Goal: Task Accomplishment & Management: Manage account settings

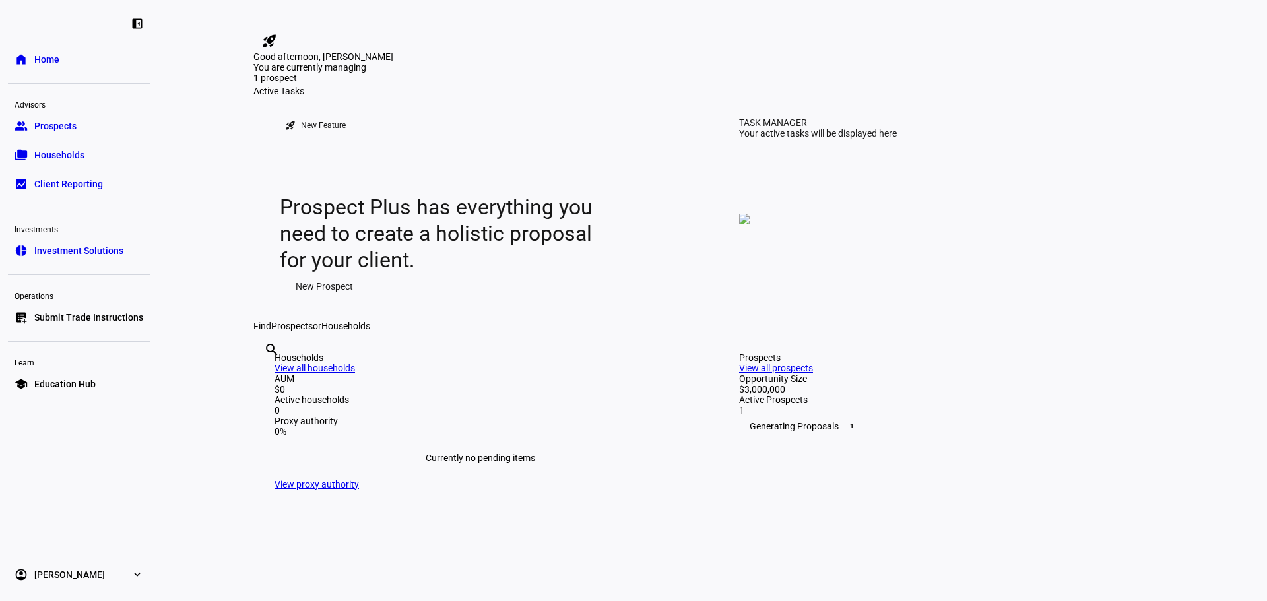
click at [68, 121] on span "Prospects" at bounding box center [55, 125] width 42 height 13
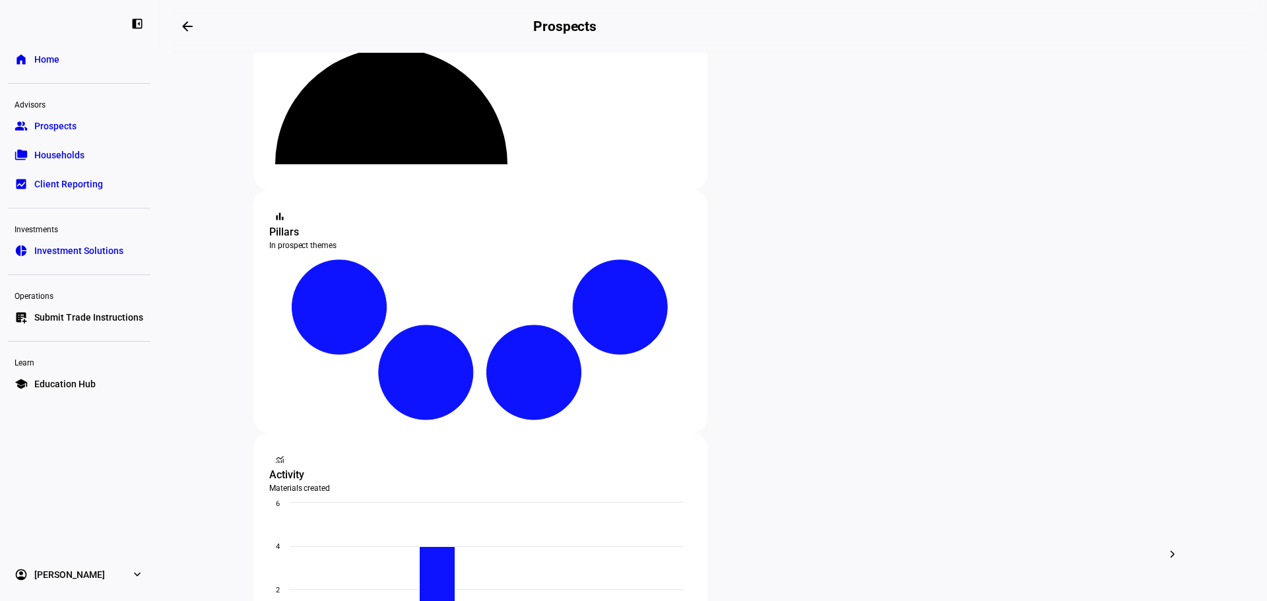
scroll to position [132, 0]
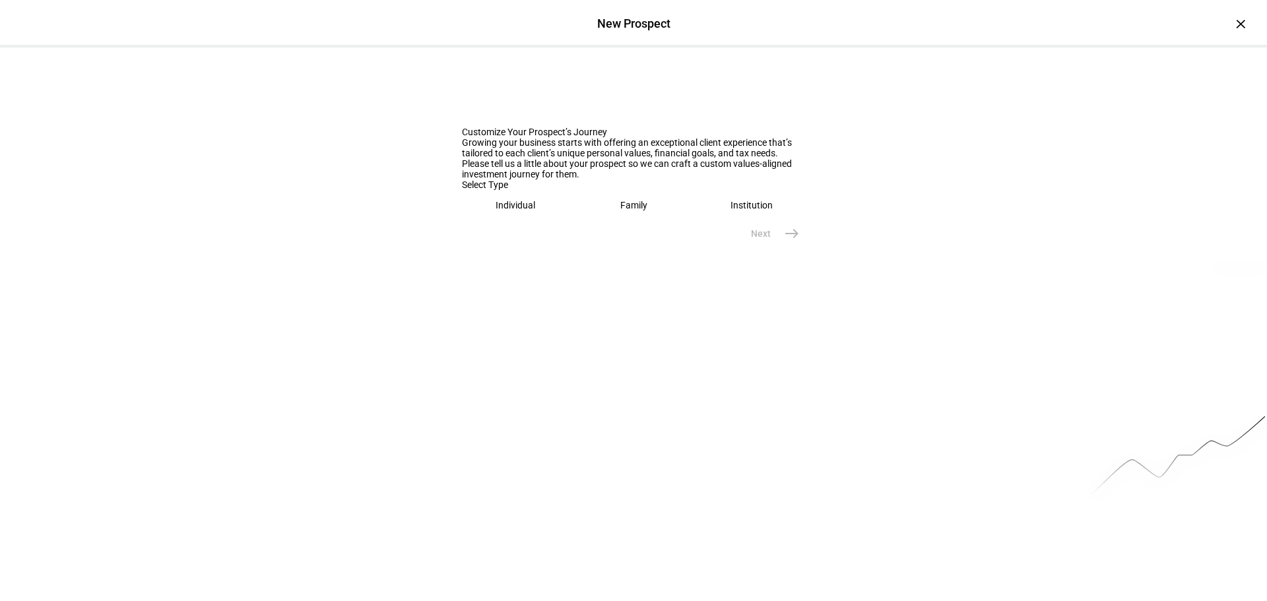
click at [507, 210] on div "Individual" at bounding box center [515, 205] width 40 height 11
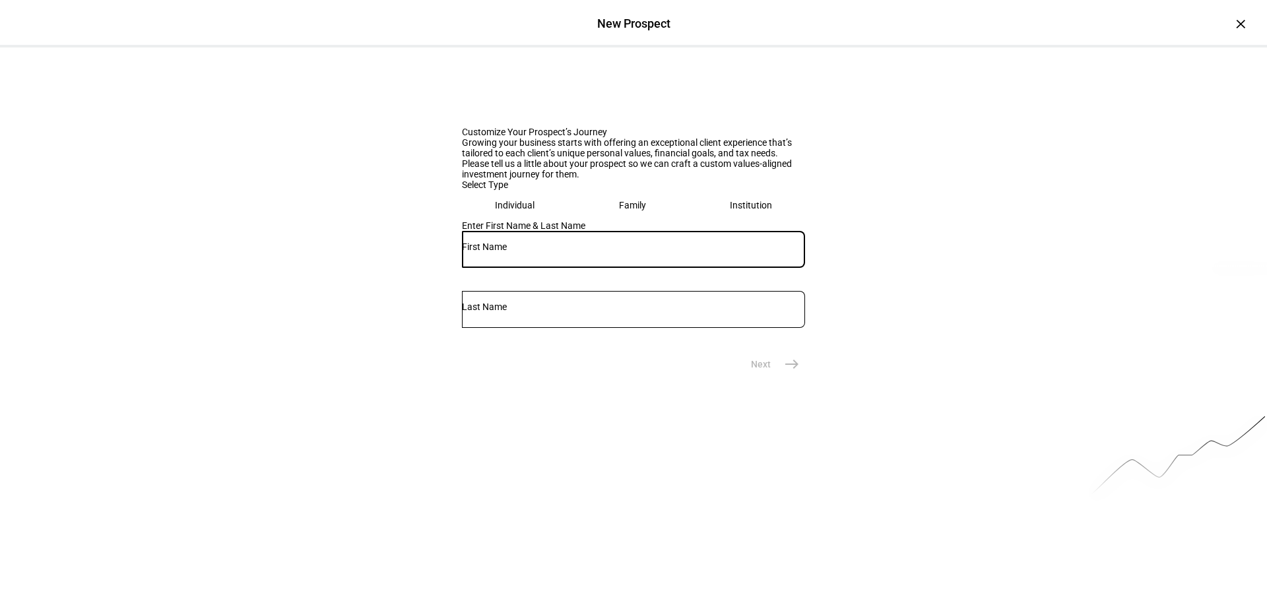
click at [511, 252] on input "text" at bounding box center [633, 246] width 343 height 11
type input "Conor"
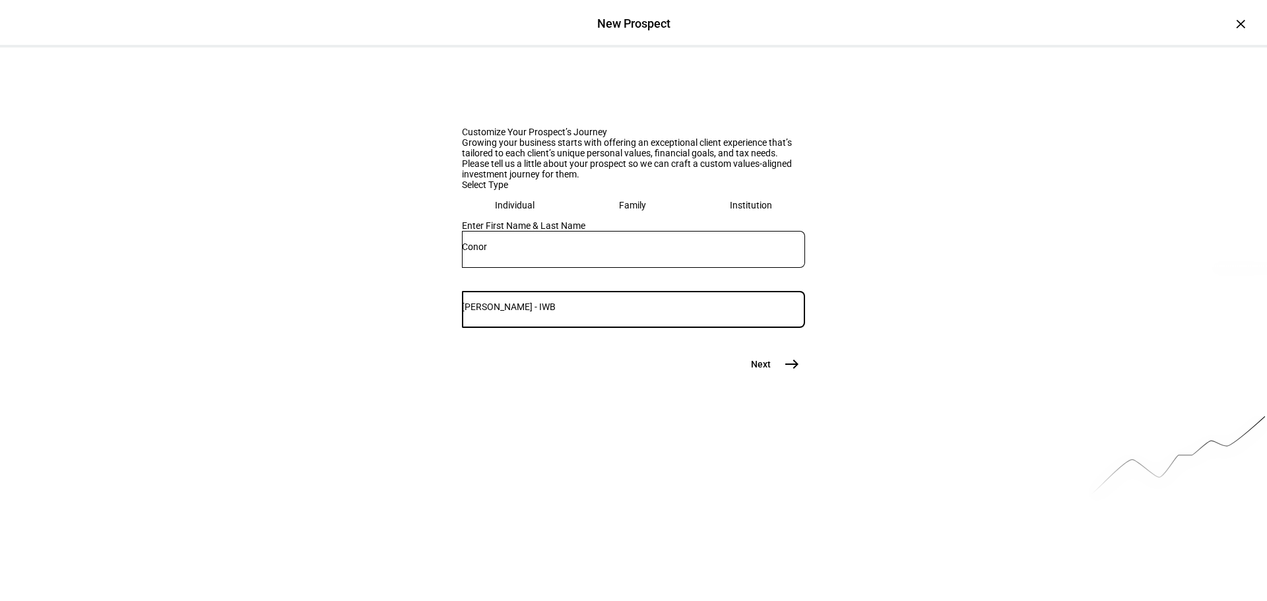
drag, startPoint x: 701, startPoint y: 435, endPoint x: 694, endPoint y: 433, distance: 7.5
click at [694, 312] on input "Farese - IWB" at bounding box center [633, 306] width 343 height 11
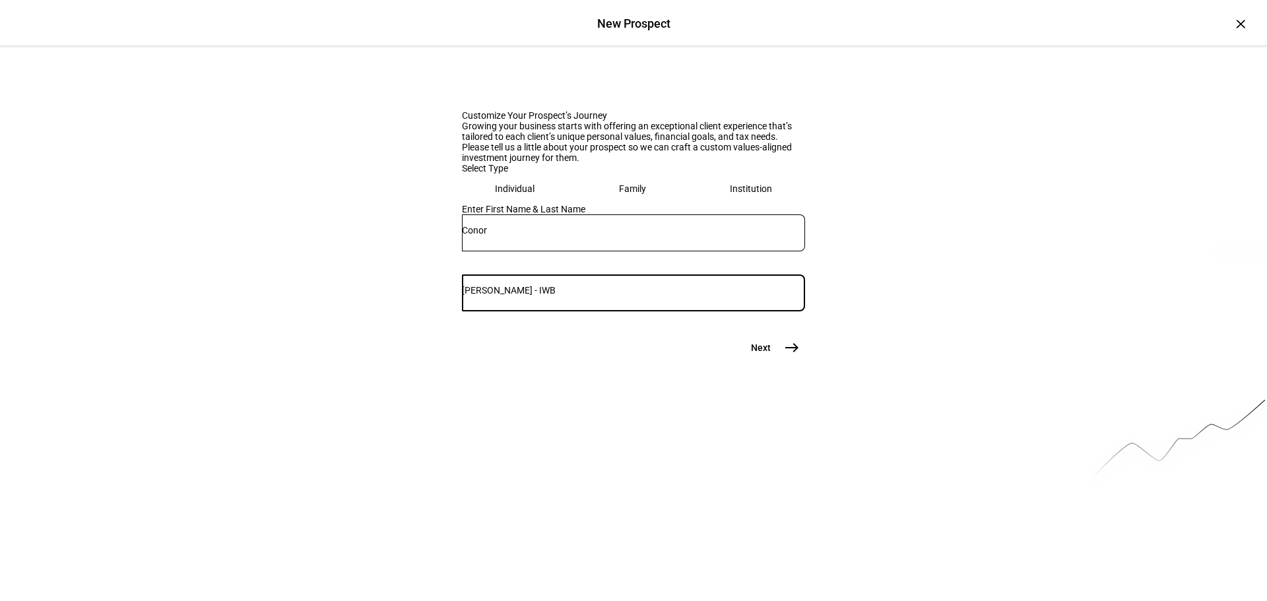
scroll to position [20, 0]
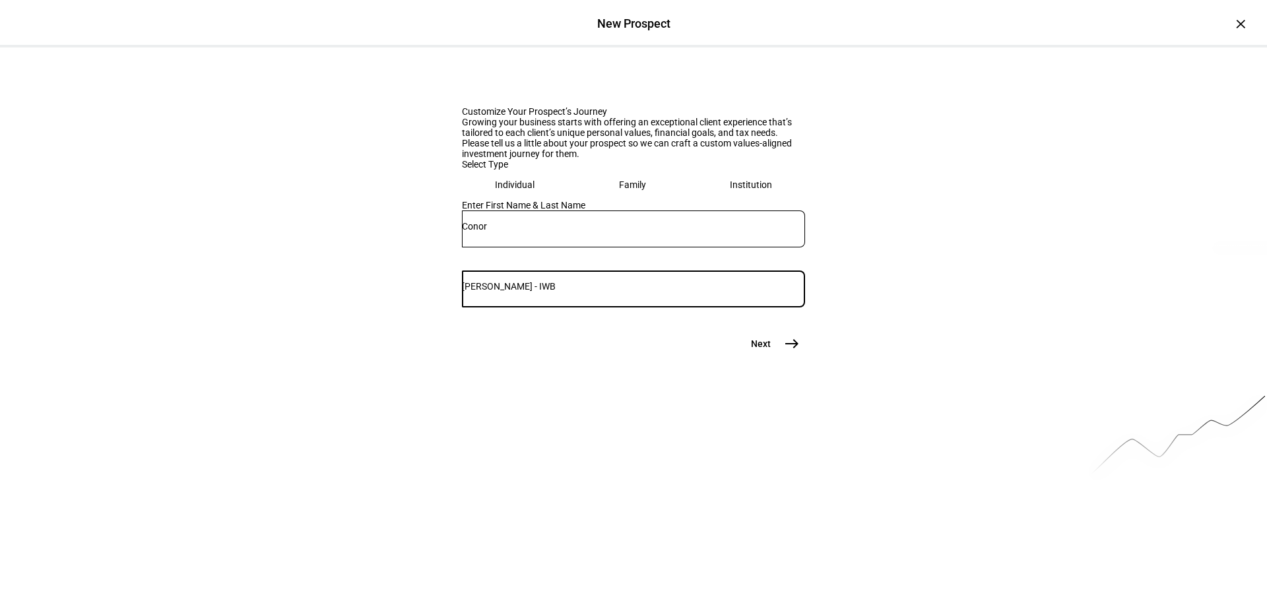
type input "Farese - IWB"
click at [793, 352] on mat-icon "east" at bounding box center [792, 344] width 16 height 16
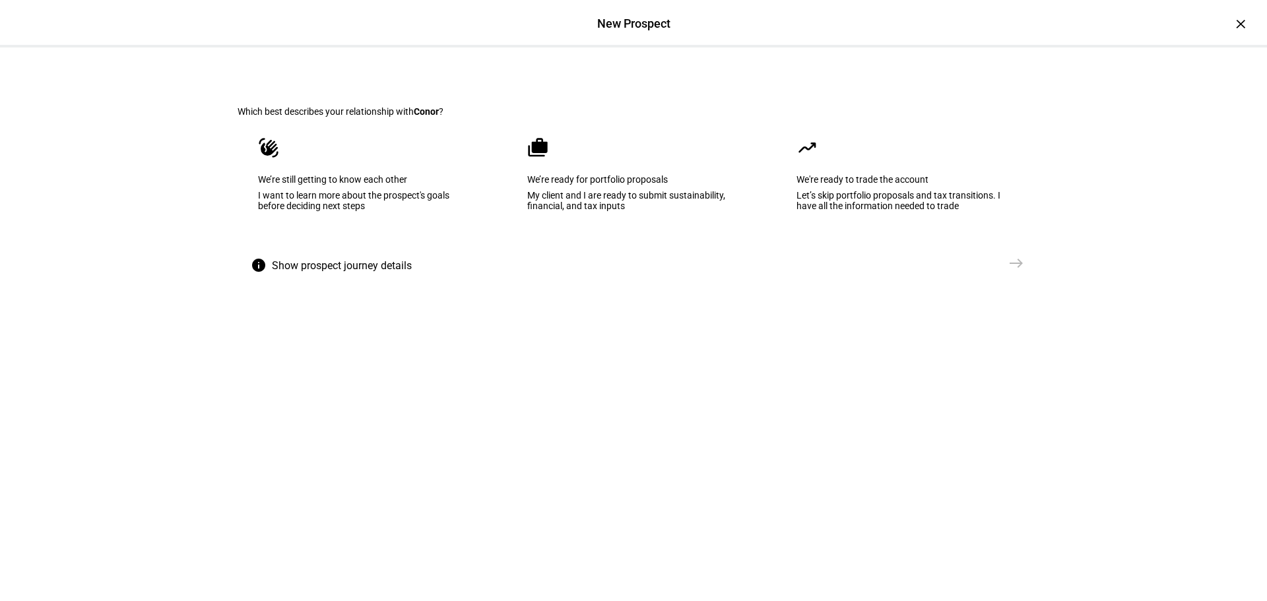
click at [660, 221] on eth-mega-radio-button "cases We’re ready for portfolio proposals My client and I are ready to submit s…" at bounding box center [633, 183] width 253 height 133
click at [1016, 271] on mat-icon "east" at bounding box center [1016, 263] width 16 height 16
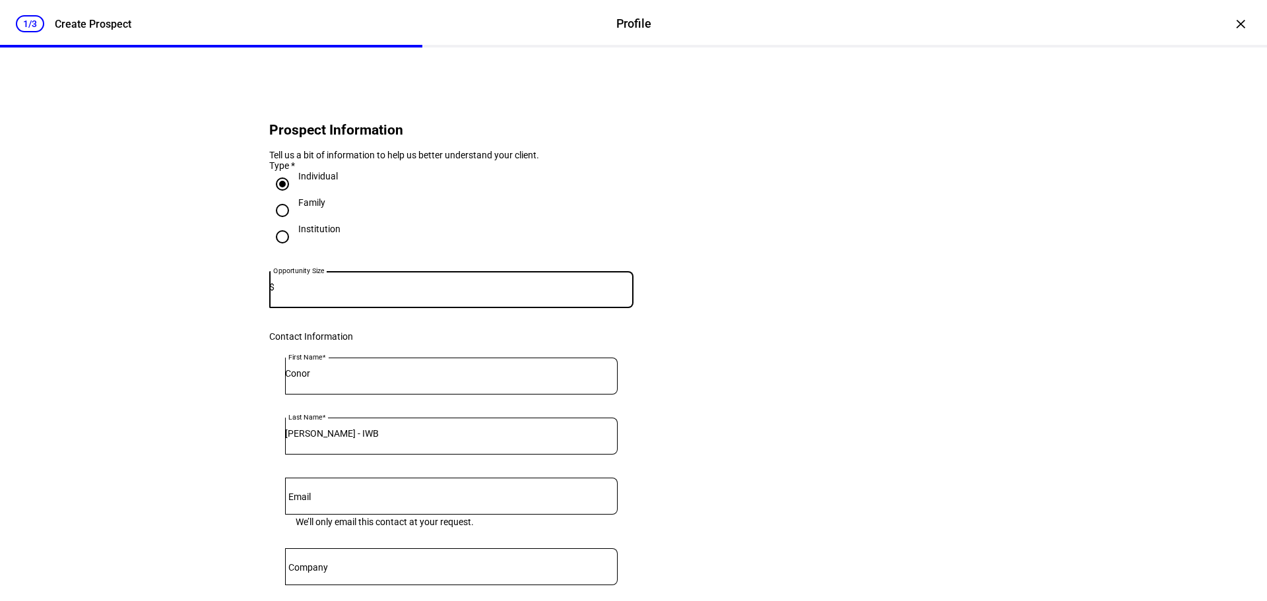
click at [372, 292] on input at bounding box center [453, 287] width 359 height 11
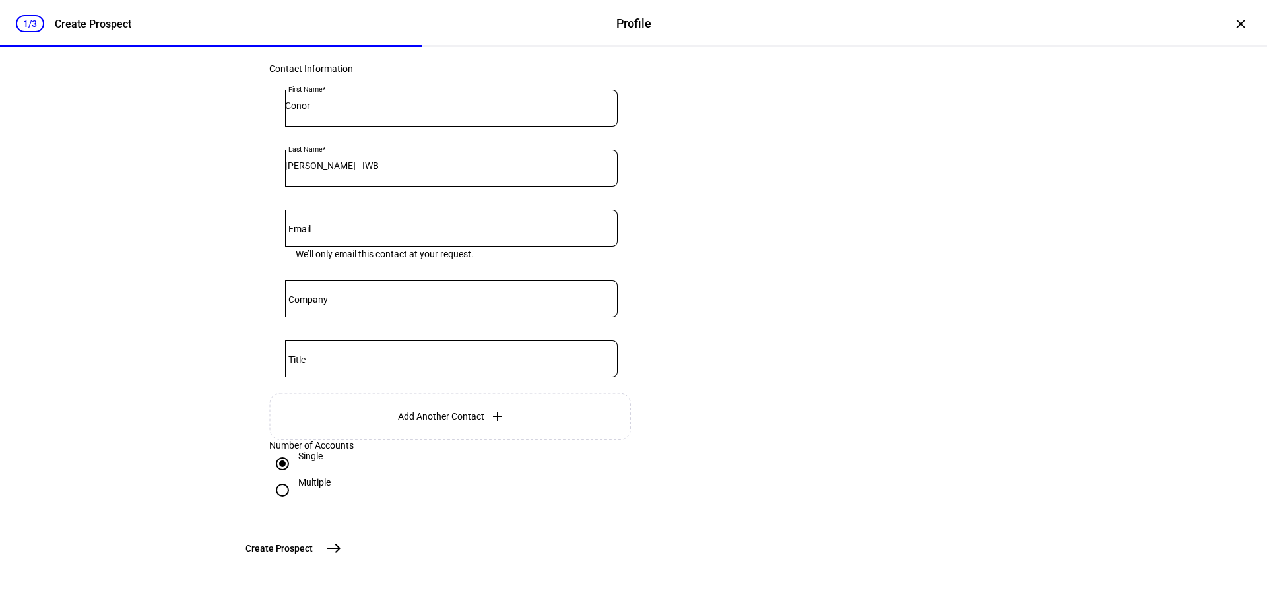
scroll to position [373, 0]
type input "2,000,000"
click at [347, 551] on span "east" at bounding box center [334, 548] width 26 height 26
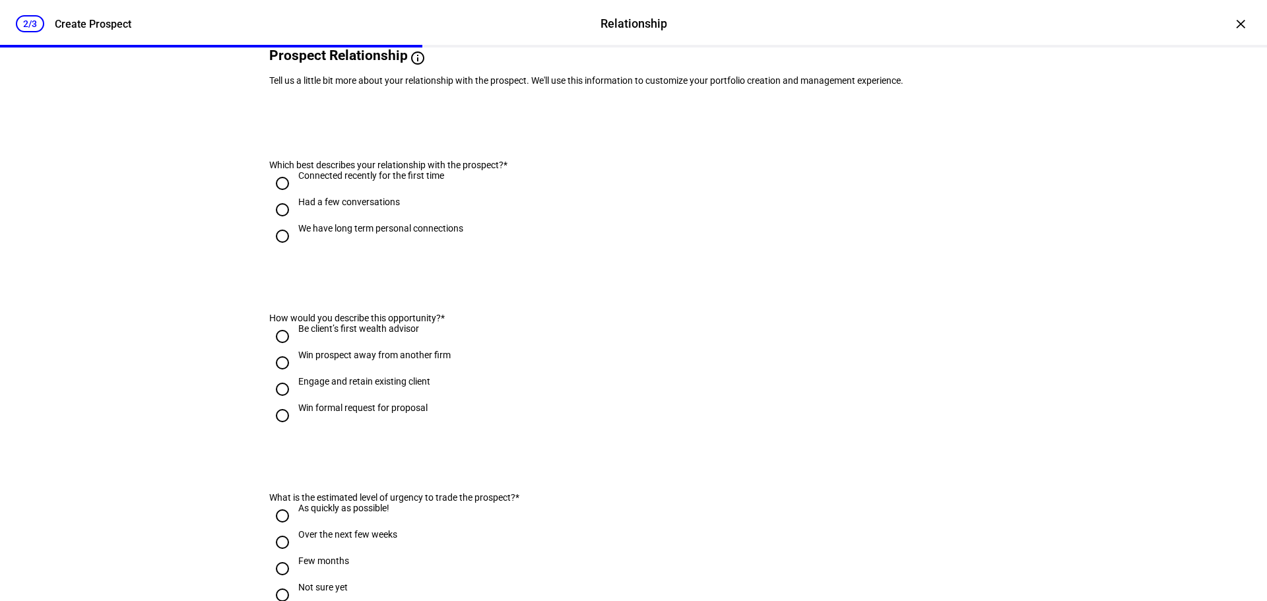
scroll to position [0, 0]
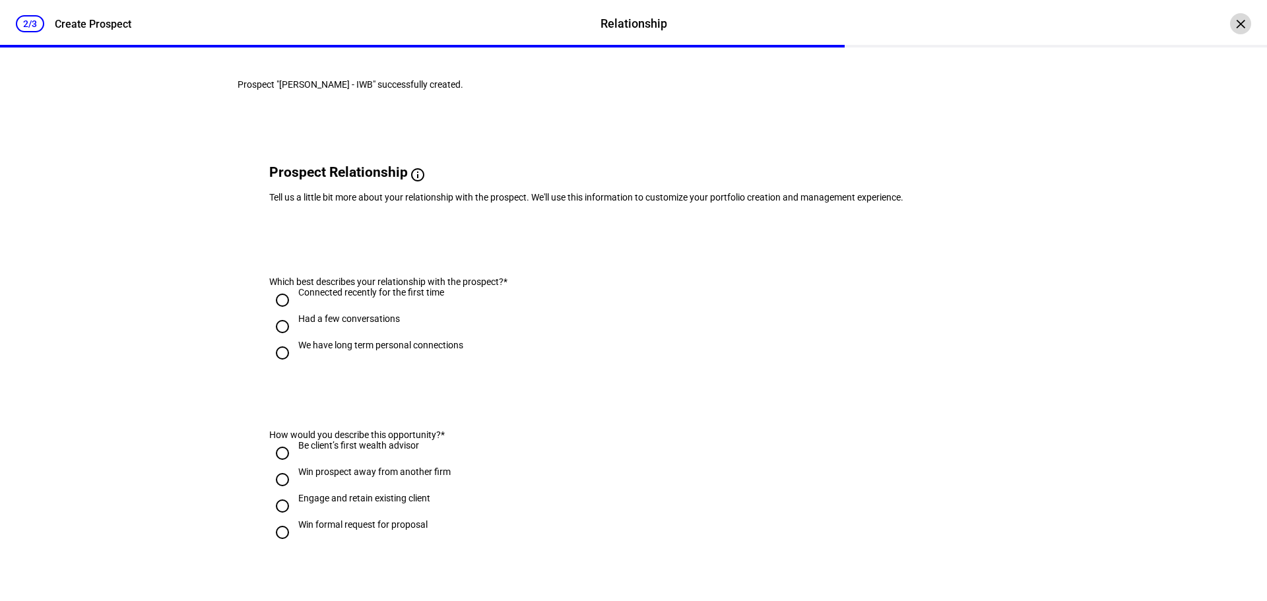
click at [1230, 20] on div "×" at bounding box center [1240, 23] width 21 height 21
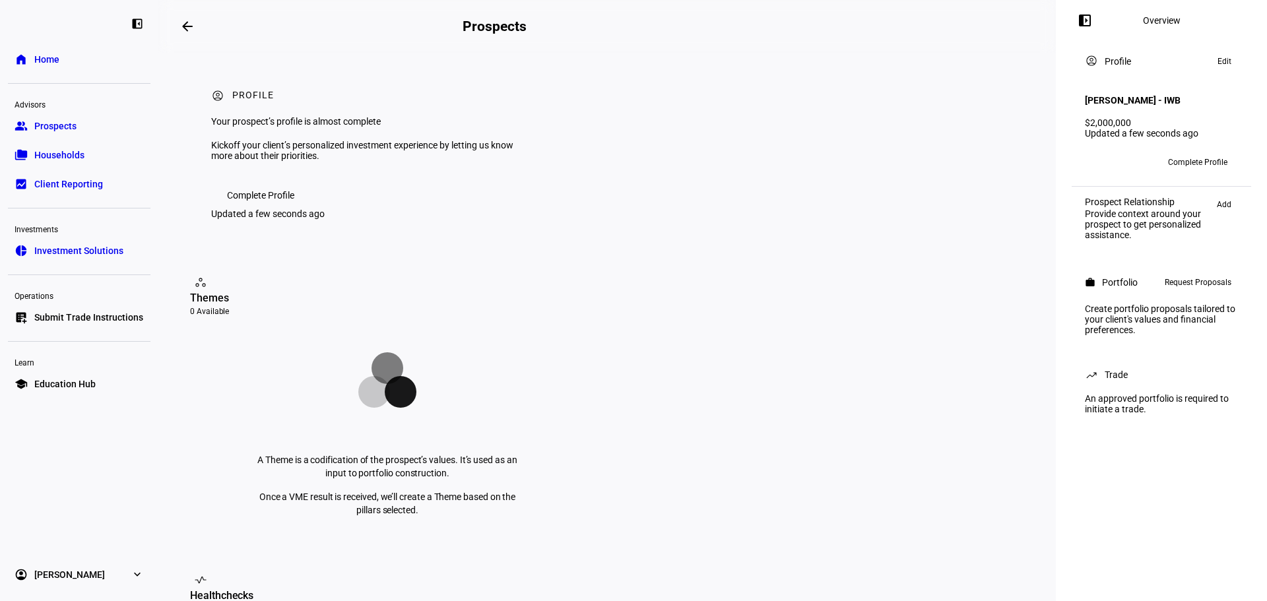
click at [1216, 283] on span "Request Proposals" at bounding box center [1197, 282] width 67 height 16
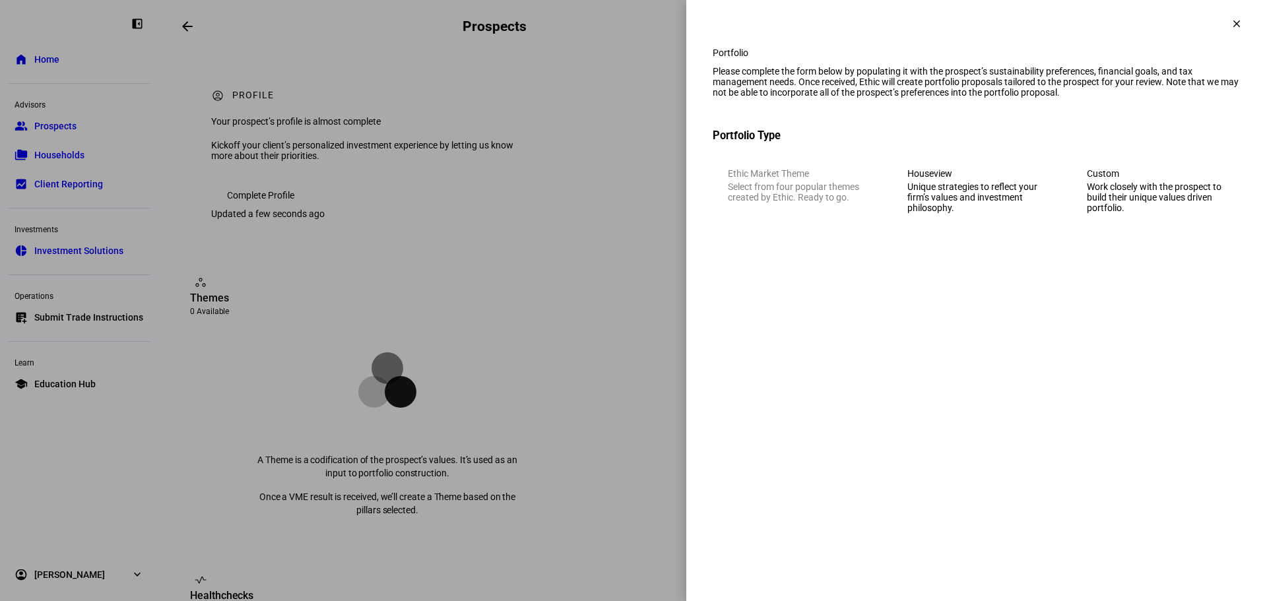
click at [1171, 171] on eth-mega-radio-button "Custom Work closely with the prospect to build their unique values driven portf…" at bounding box center [1155, 190] width 169 height 75
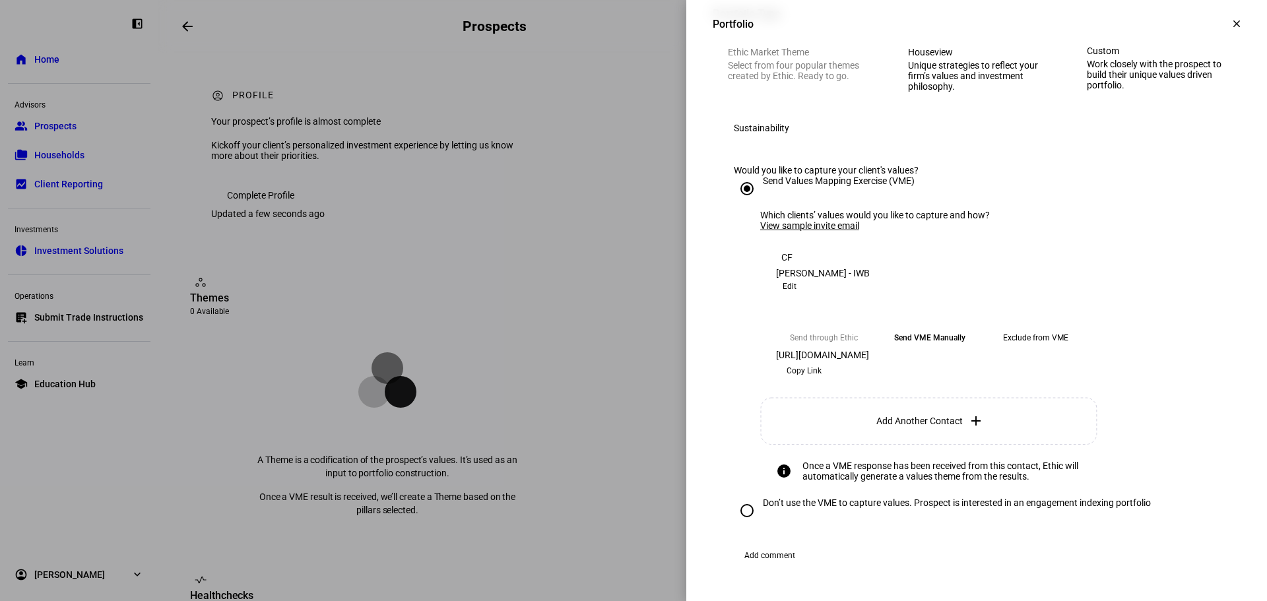
scroll to position [132, 0]
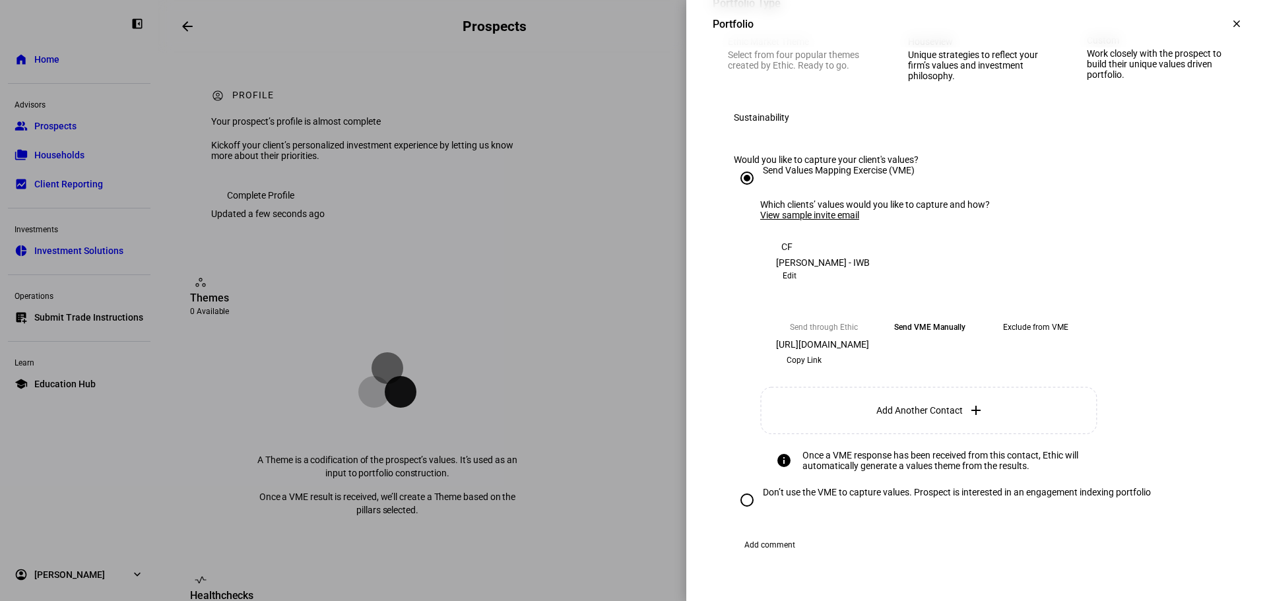
click at [821, 371] on span "Copy Link" at bounding box center [803, 360] width 35 height 21
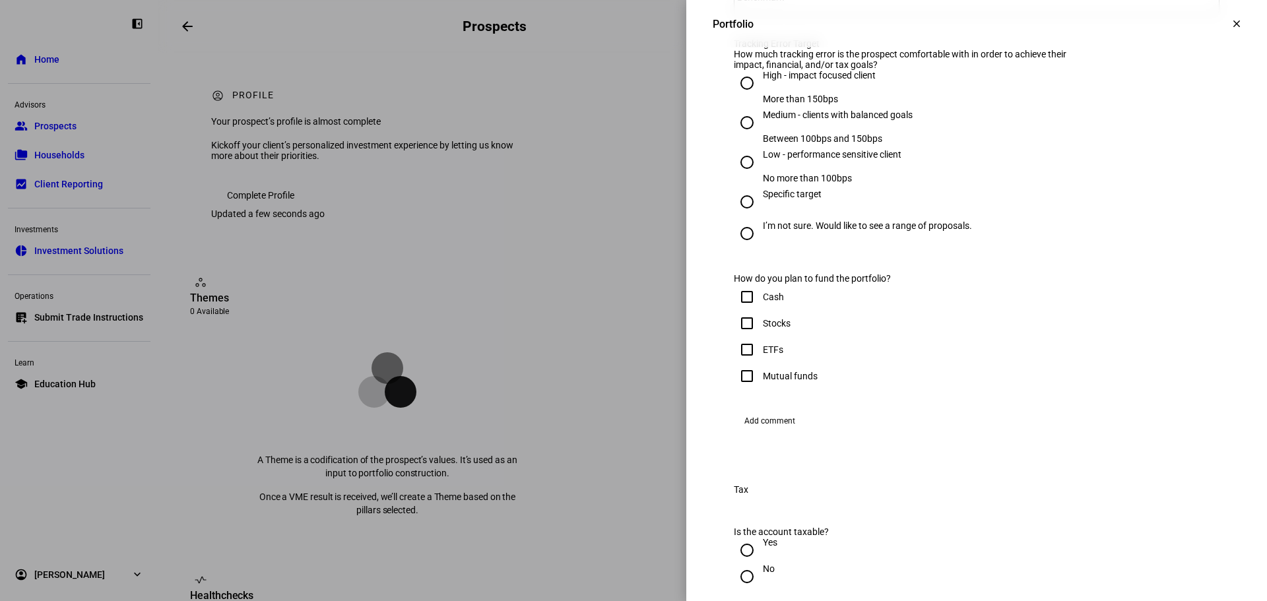
scroll to position [858, 0]
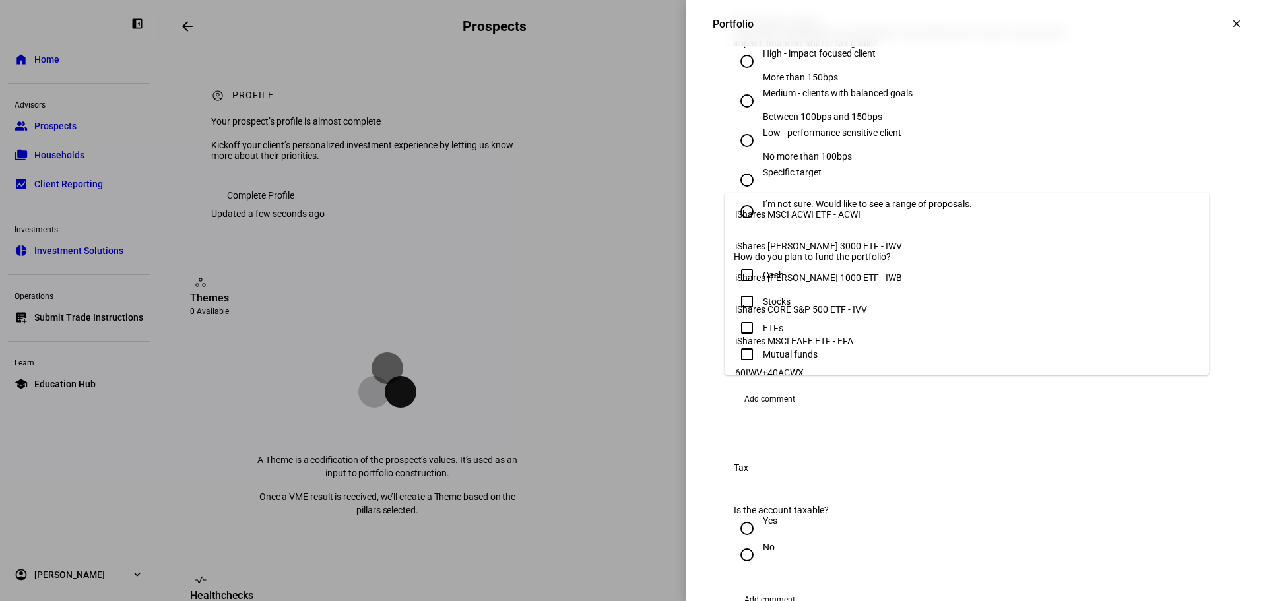
click at [894, 271] on mat-option "iShares Russell 1000 ETF - IWB" at bounding box center [966, 278] width 484 height 32
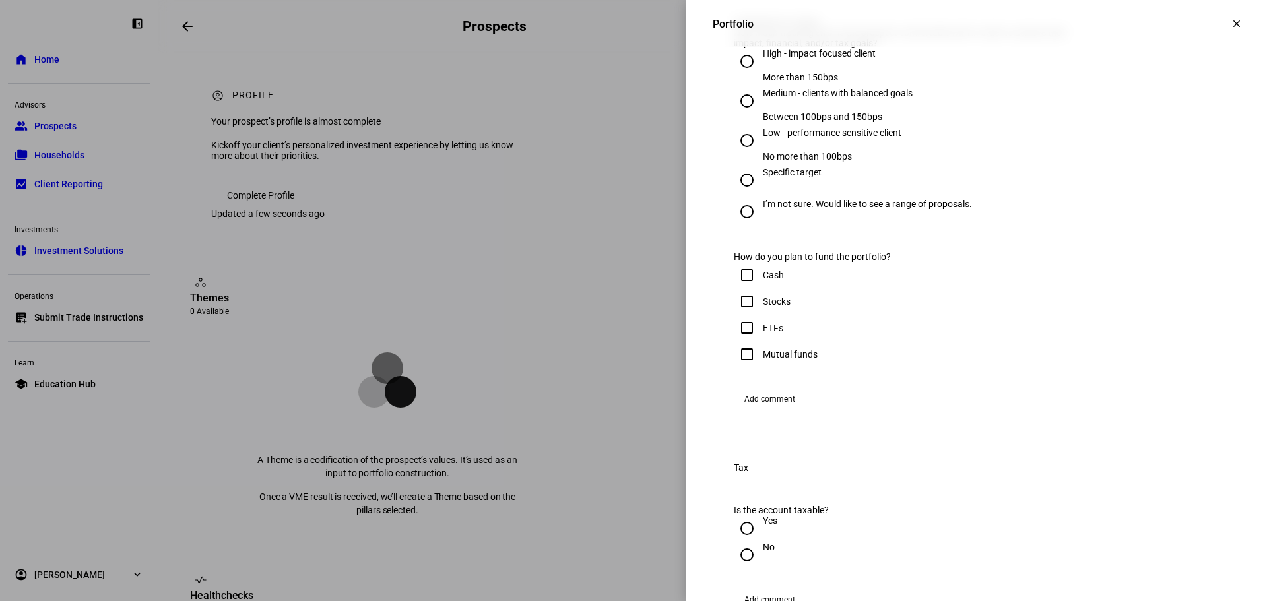
click at [827, 209] on div "I’m not sure. Would like to see a range of proposals." at bounding box center [867, 204] width 209 height 11
click at [760, 225] on input "I’m not sure. Would like to see a range of proposals." at bounding box center [747, 212] width 26 height 26
radio input "true"
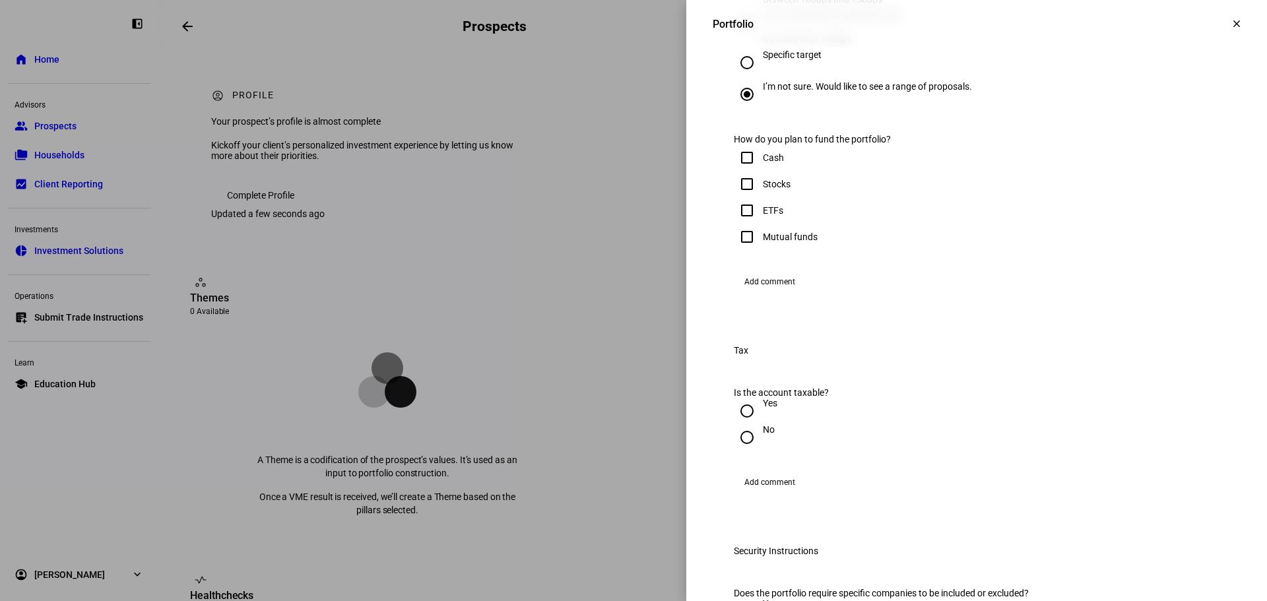
scroll to position [995, 0]
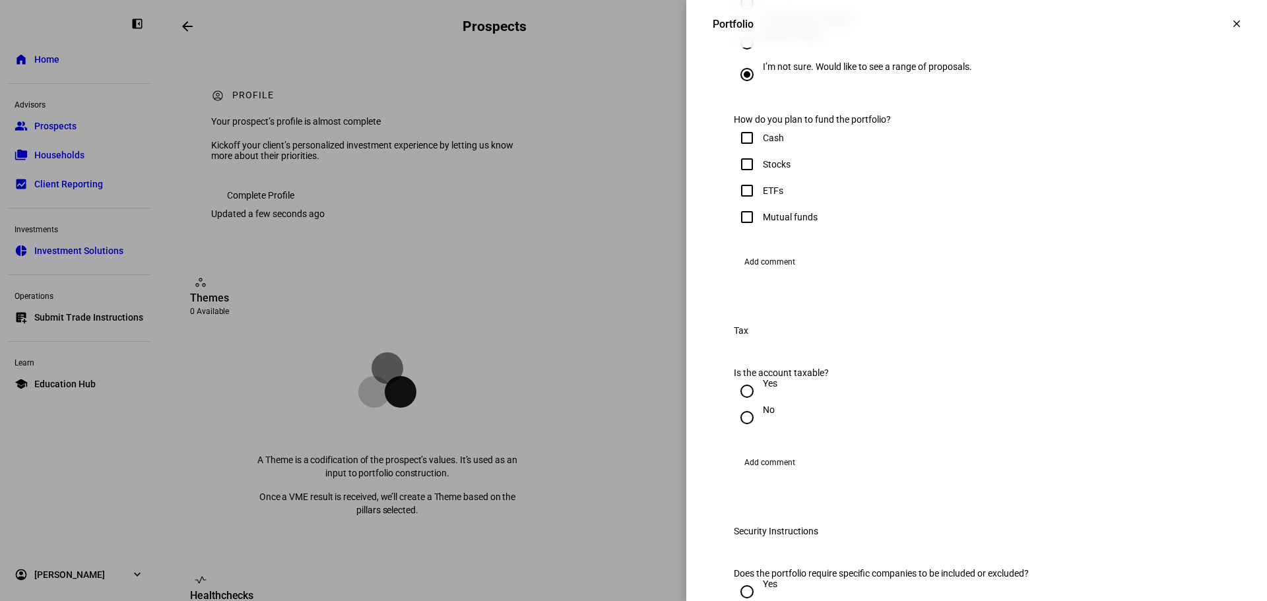
click at [739, 177] on input "Stocks" at bounding box center [747, 164] width 26 height 26
checkbox input "true"
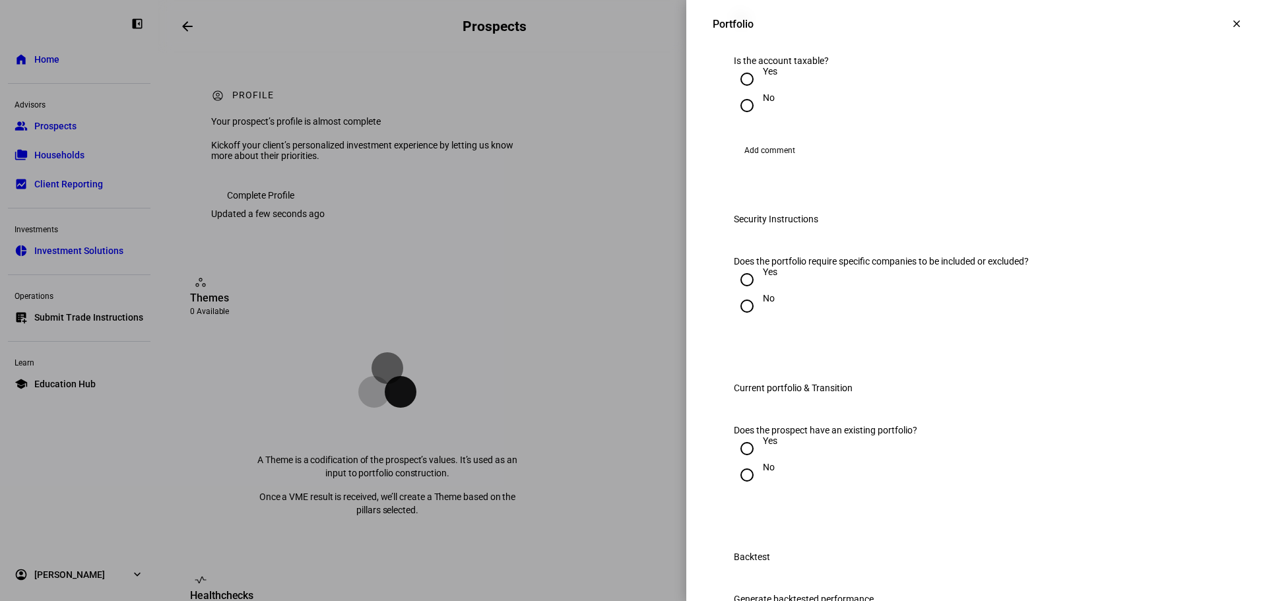
scroll to position [1325, 0]
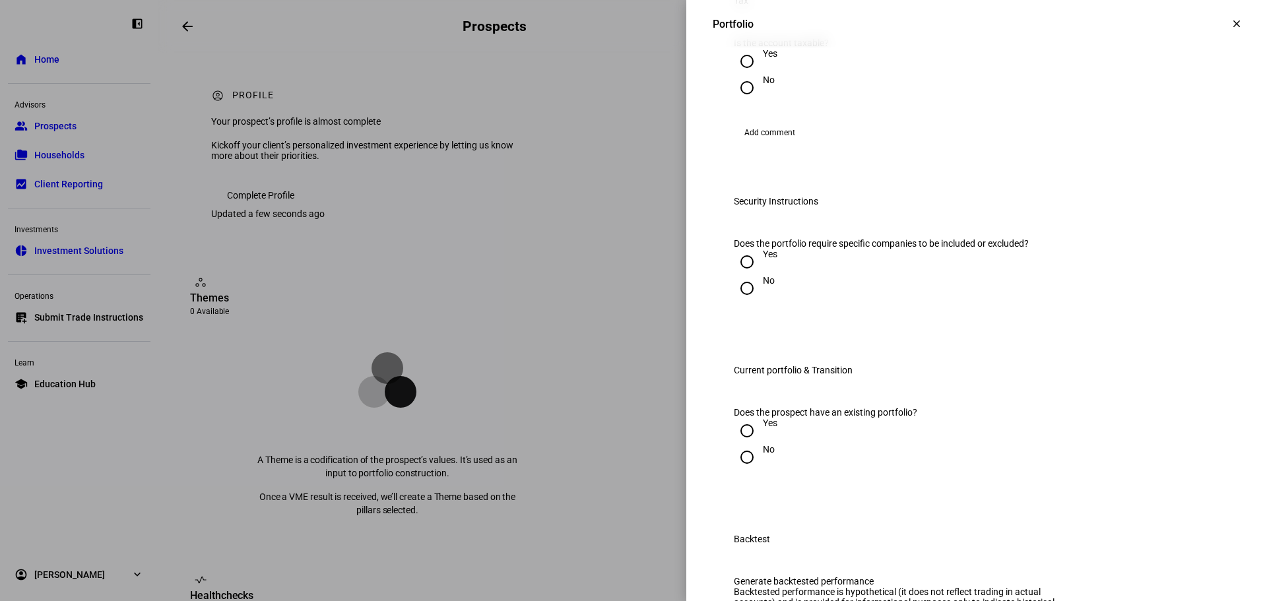
click at [739, 75] on input "Yes" at bounding box center [747, 61] width 26 height 26
radio input "true"
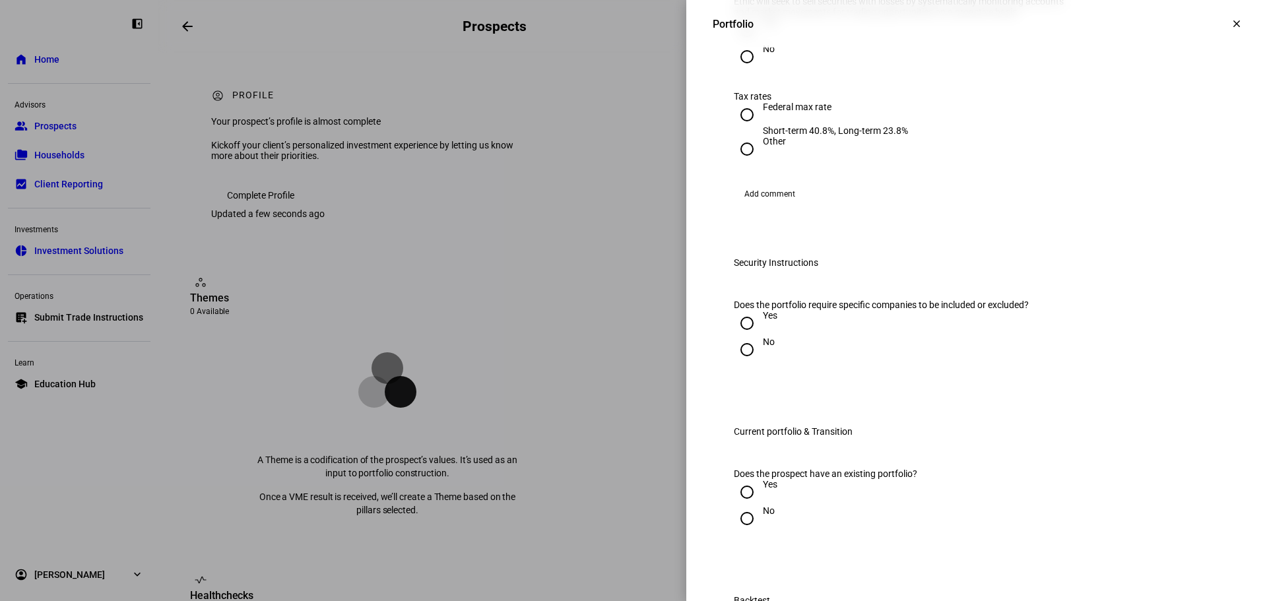
scroll to position [1522, 0]
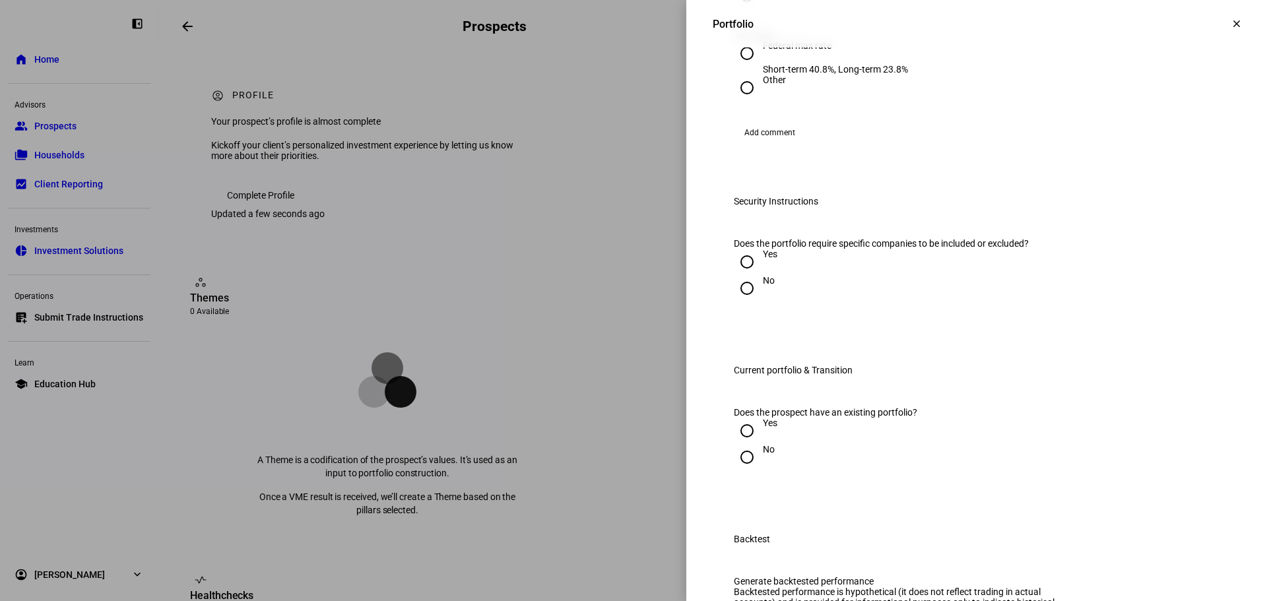
radio input "true"
click at [737, 67] on input "Federal max rate Short-term 40.8%, Long-term 23.8%" at bounding box center [747, 53] width 26 height 26
radio input "true"
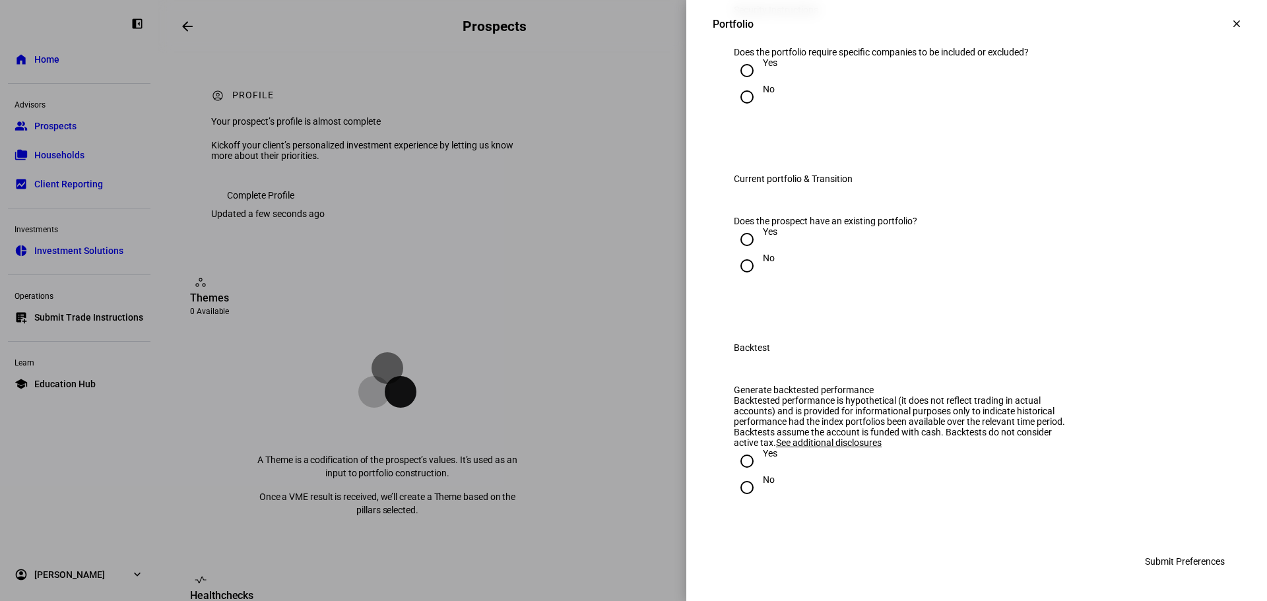
scroll to position [1786, 0]
click at [737, 110] on input "No" at bounding box center [747, 97] width 26 height 26
radio input "true"
click at [743, 253] on input "Yes" at bounding box center [747, 239] width 26 height 26
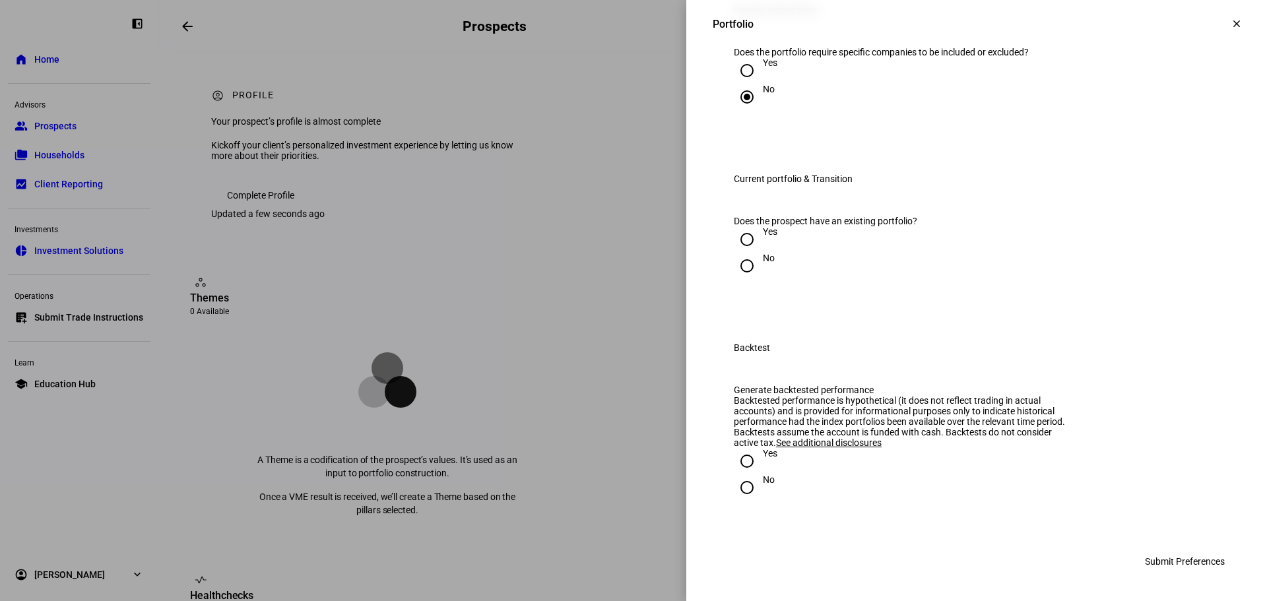
radio input "true"
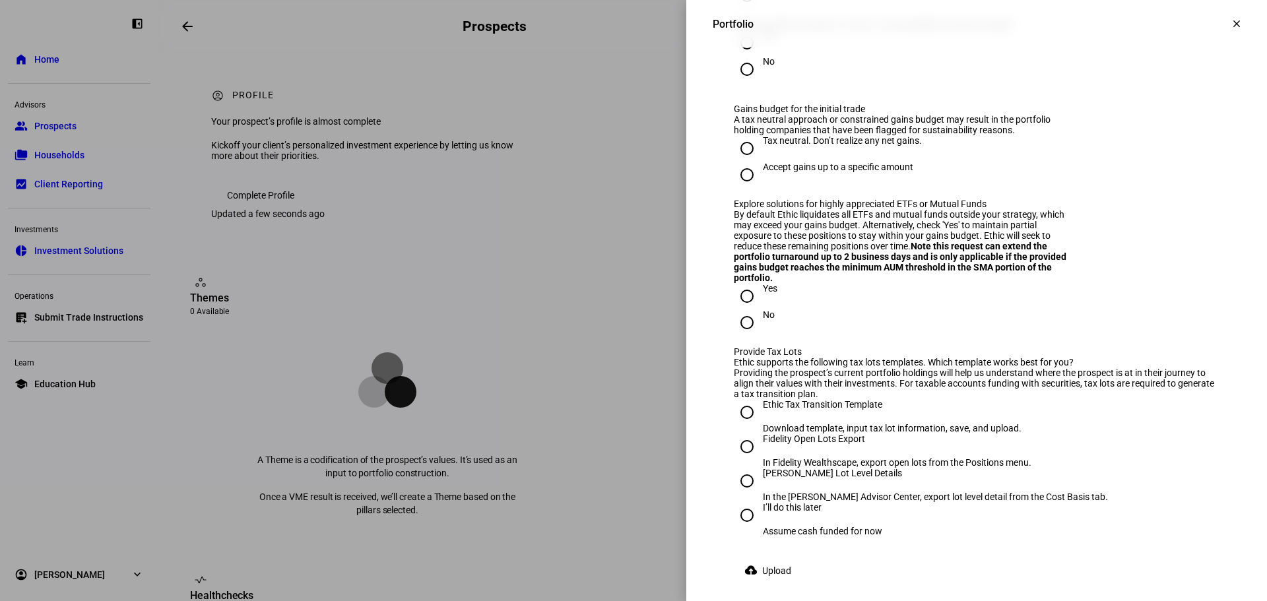
click at [763, 40] on div "Yes" at bounding box center [770, 35] width 15 height 11
click at [759, 56] on input "Yes" at bounding box center [747, 43] width 26 height 26
radio input "true"
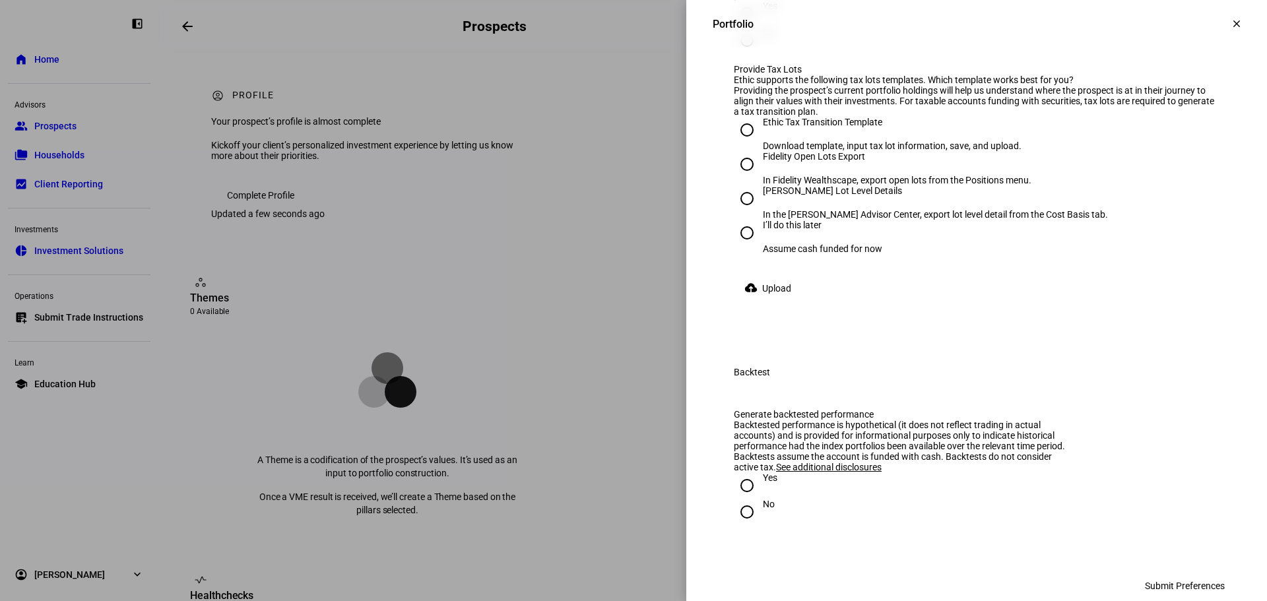
scroll to position [2380, 0]
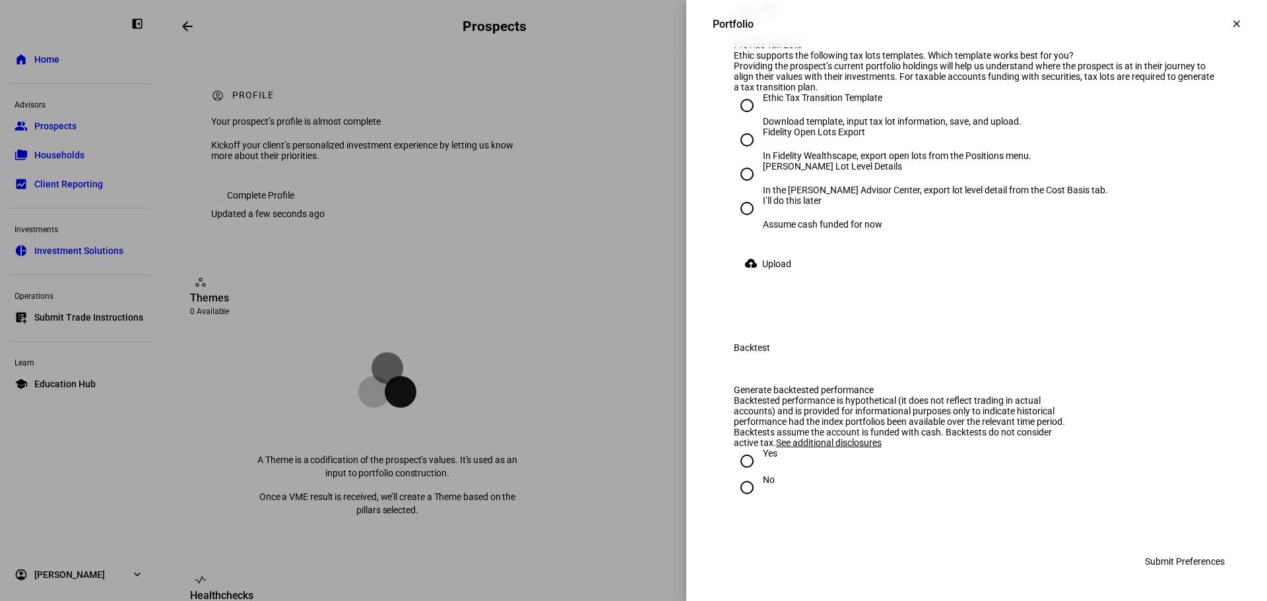
radio input "true"
click at [763, 13] on div "No" at bounding box center [769, 8] width 12 height 11
click at [758, 29] on input "No" at bounding box center [747, 16] width 26 height 26
radio input "true"
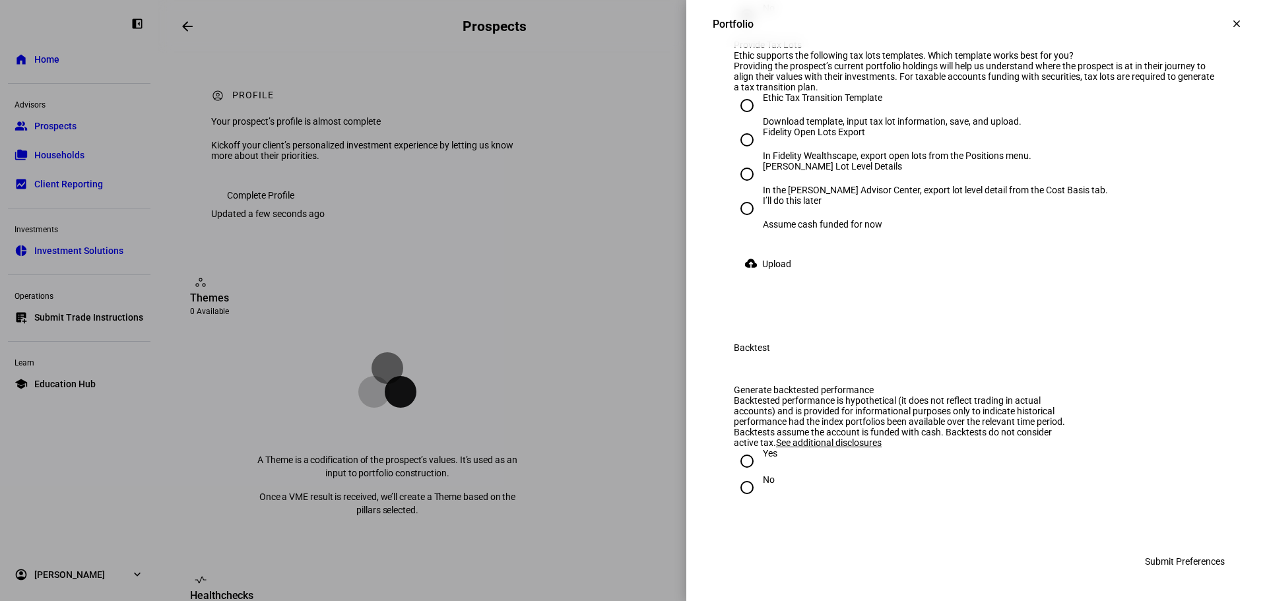
scroll to position [2578, 0]
click at [800, 206] on div "I’ll do this later" at bounding box center [822, 200] width 119 height 11
click at [760, 222] on input "I’ll do this later Assume cash funded for now" at bounding box center [747, 208] width 26 height 26
radio input "true"
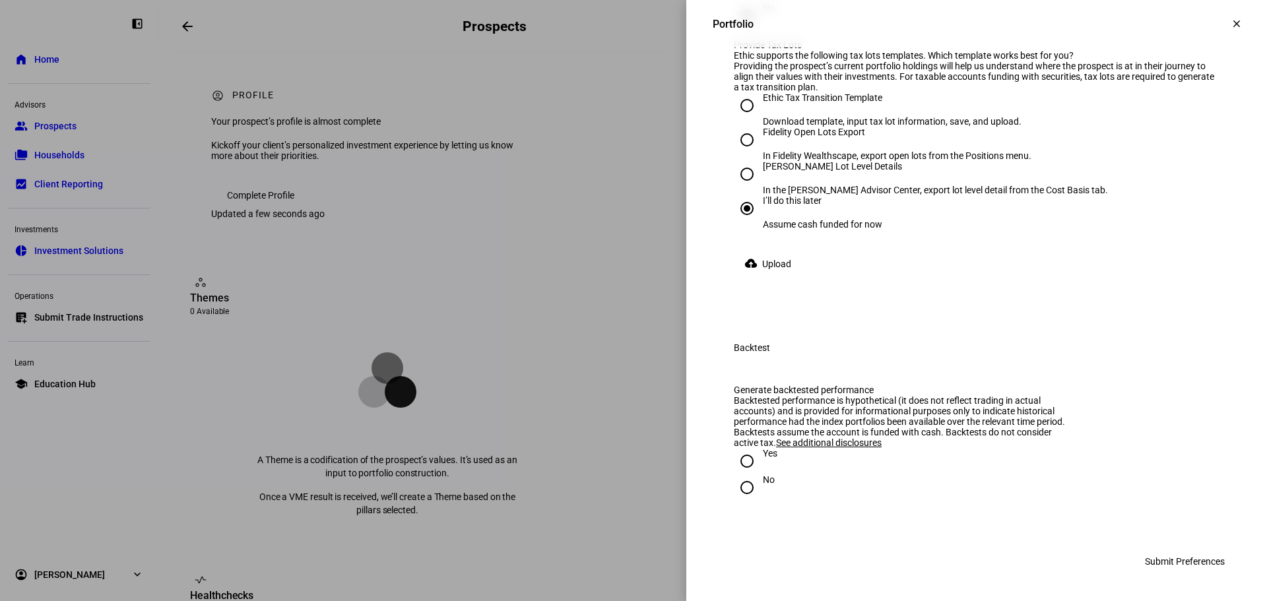
click at [734, 462] on input "Yes" at bounding box center [747, 461] width 26 height 26
radio input "true"
click at [1168, 561] on span "Submit Preferences" at bounding box center [1184, 561] width 80 height 26
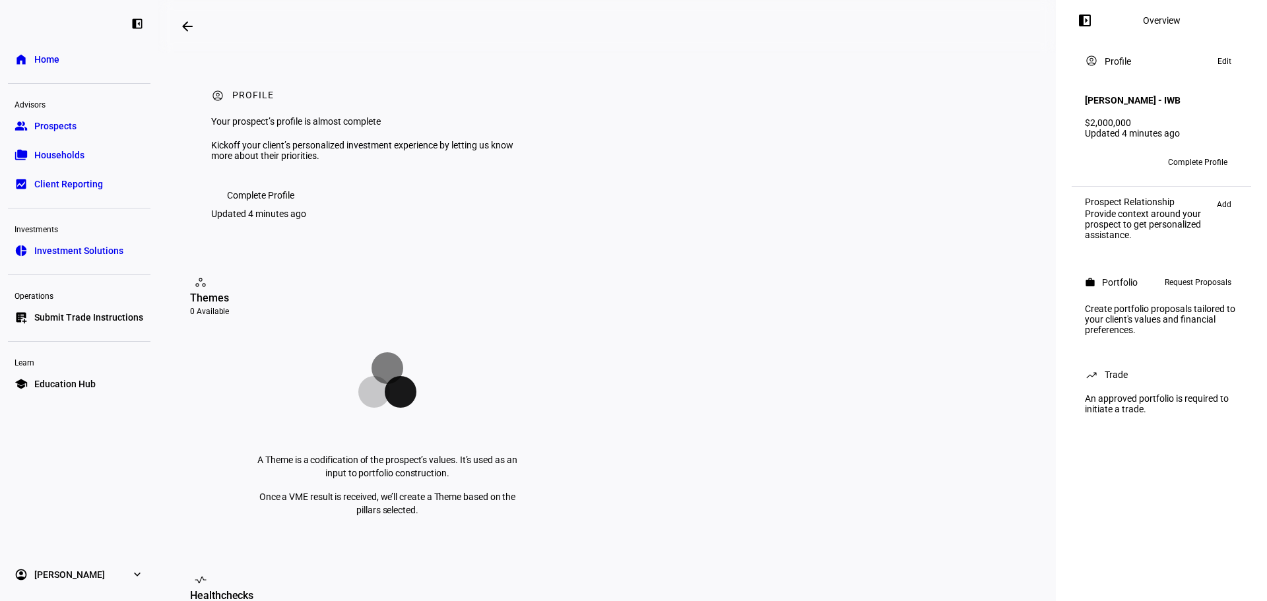
click at [264, 208] on span "Complete Profile" at bounding box center [260, 195] width 67 height 26
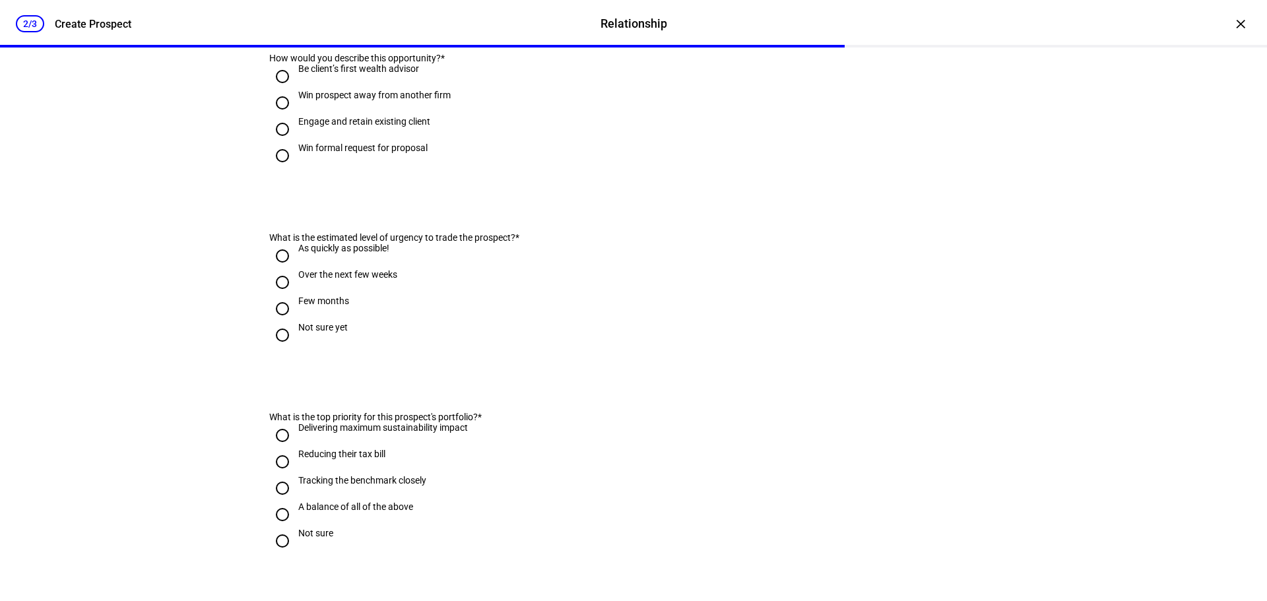
scroll to position [396, 0]
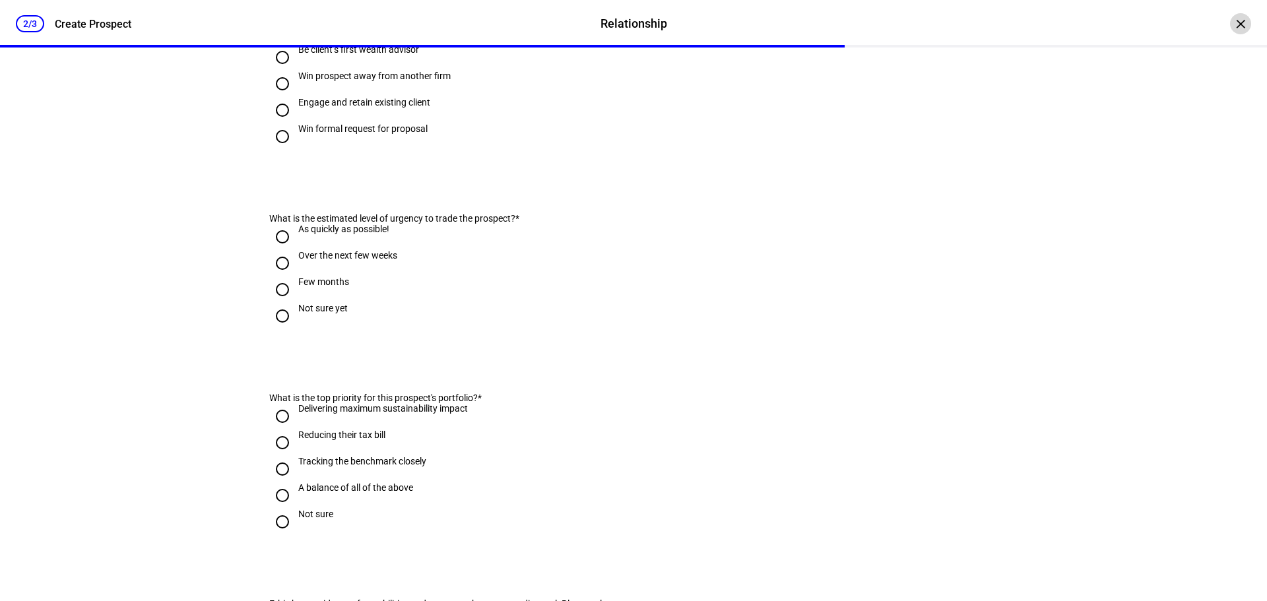
click at [1230, 30] on div "×" at bounding box center [1240, 23] width 21 height 21
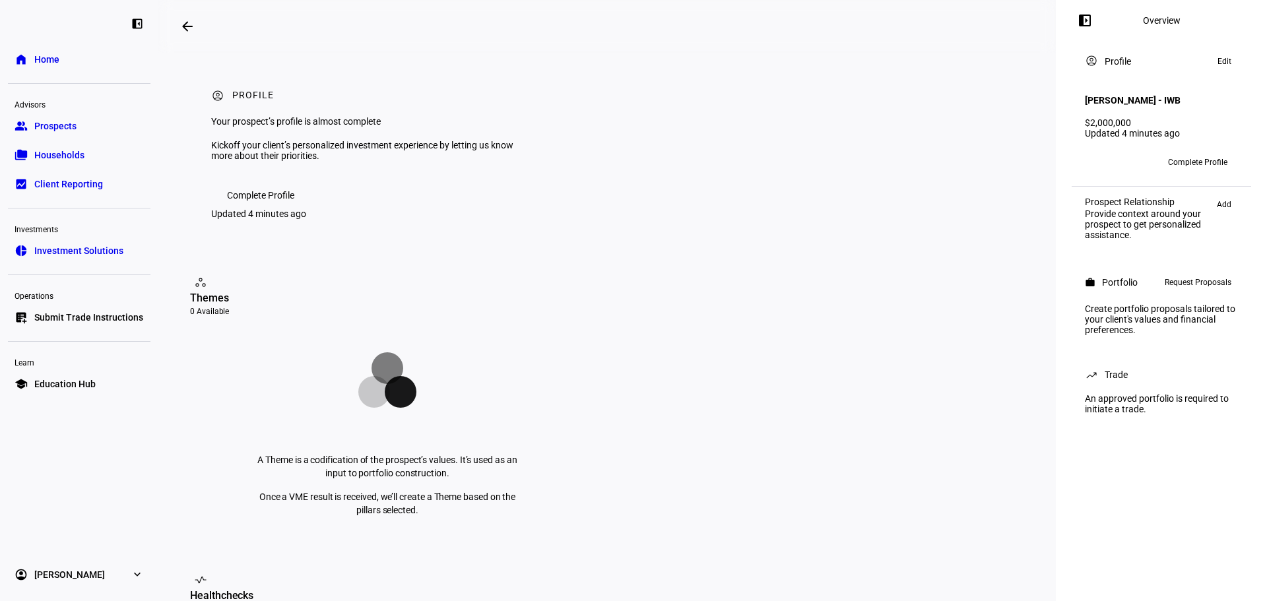
click at [1210, 281] on span "Request Proposals" at bounding box center [1197, 282] width 67 height 16
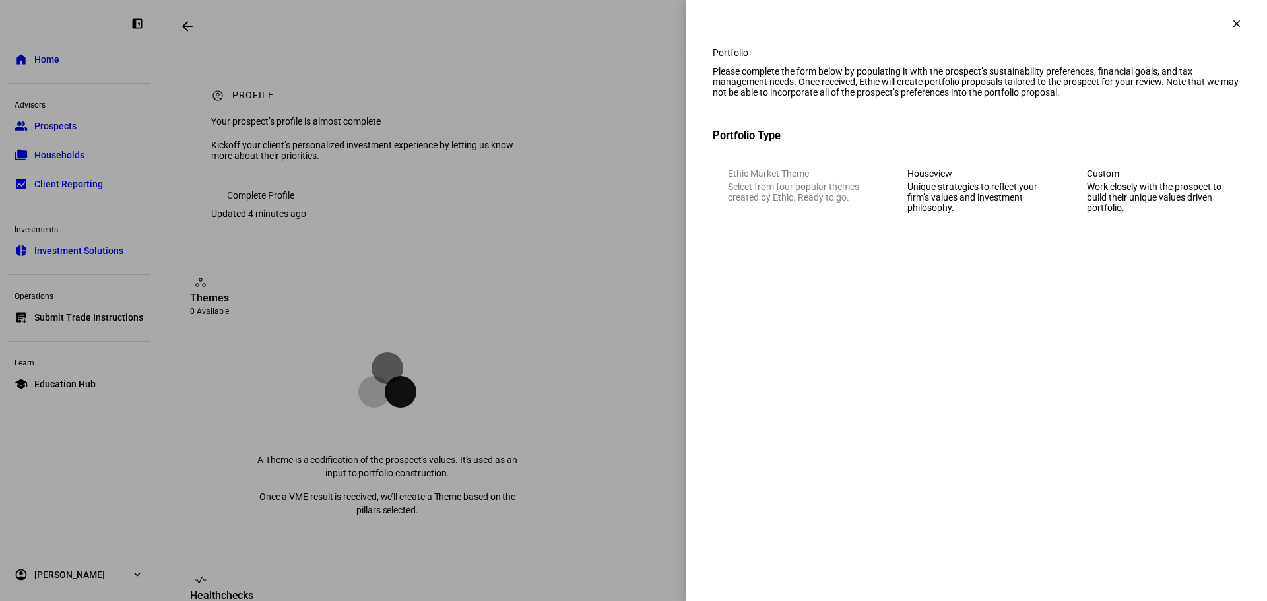
drag, startPoint x: 974, startPoint y: 216, endPoint x: 1166, endPoint y: 294, distance: 207.1
click at [1179, 347] on eth-side-overlay-container "Portfolio clear Portfolio Please complete the form below by populating it with …" at bounding box center [976, 300] width 580 height 601
click at [1154, 213] on div "Work closely with the prospect to build their unique values driven portfolio." at bounding box center [1155, 197] width 139 height 32
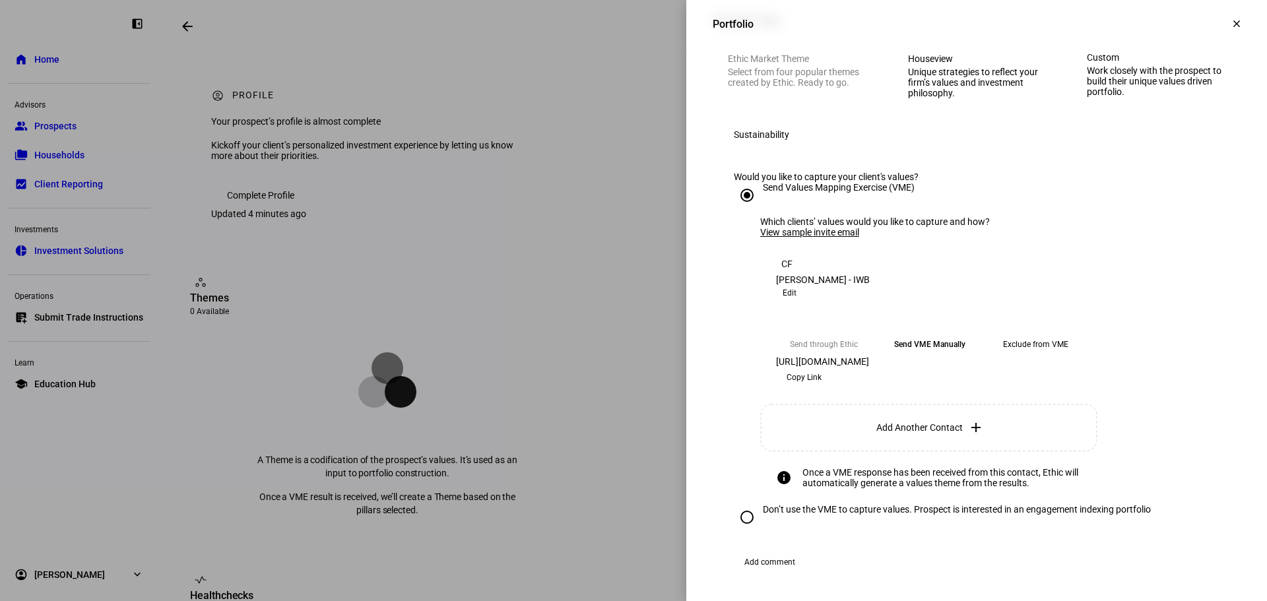
scroll to position [132, 0]
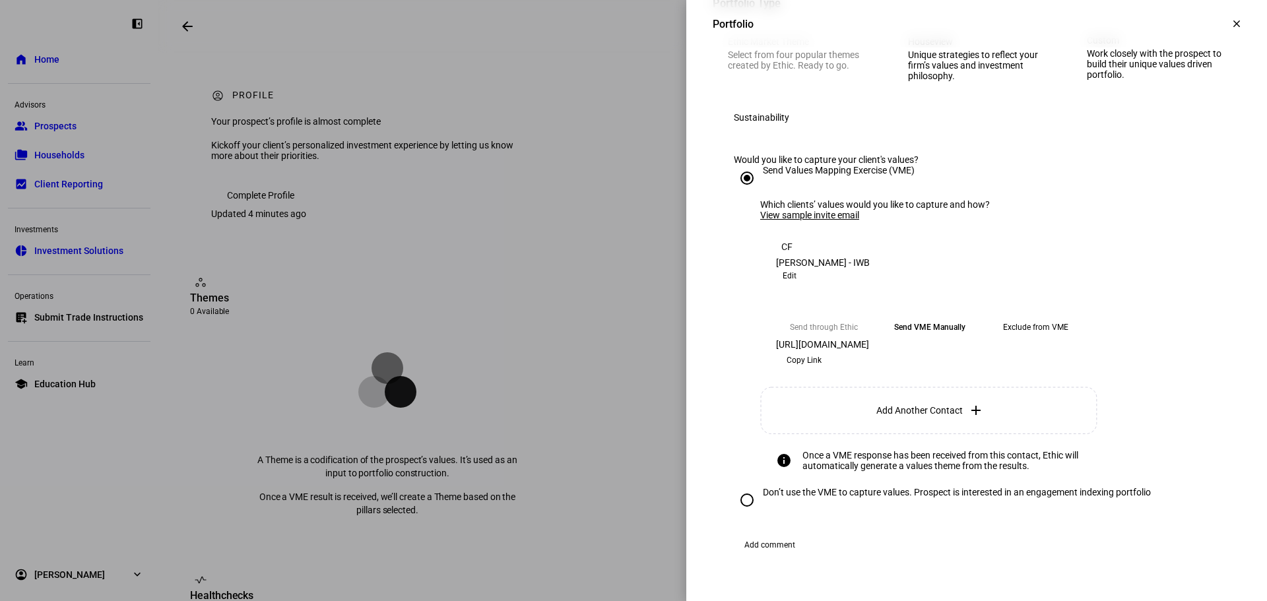
click at [1045, 165] on div "Would you like to capture your client's values?" at bounding box center [976, 159] width 485 height 11
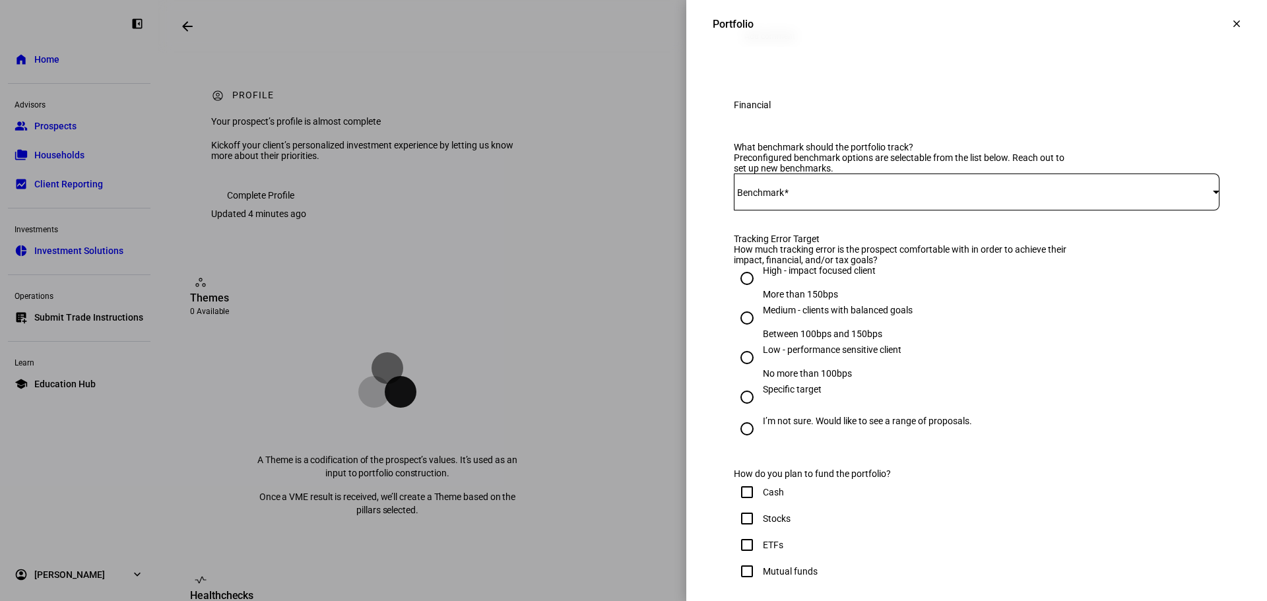
scroll to position [726, 0]
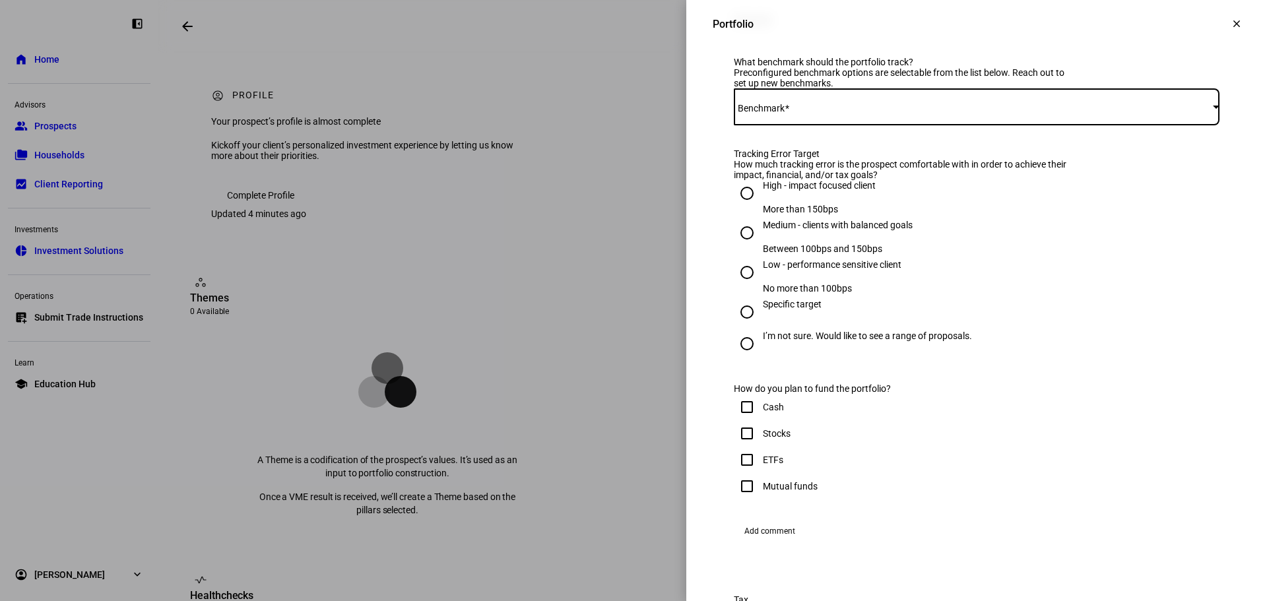
click at [862, 112] on span at bounding box center [973, 107] width 479 height 11
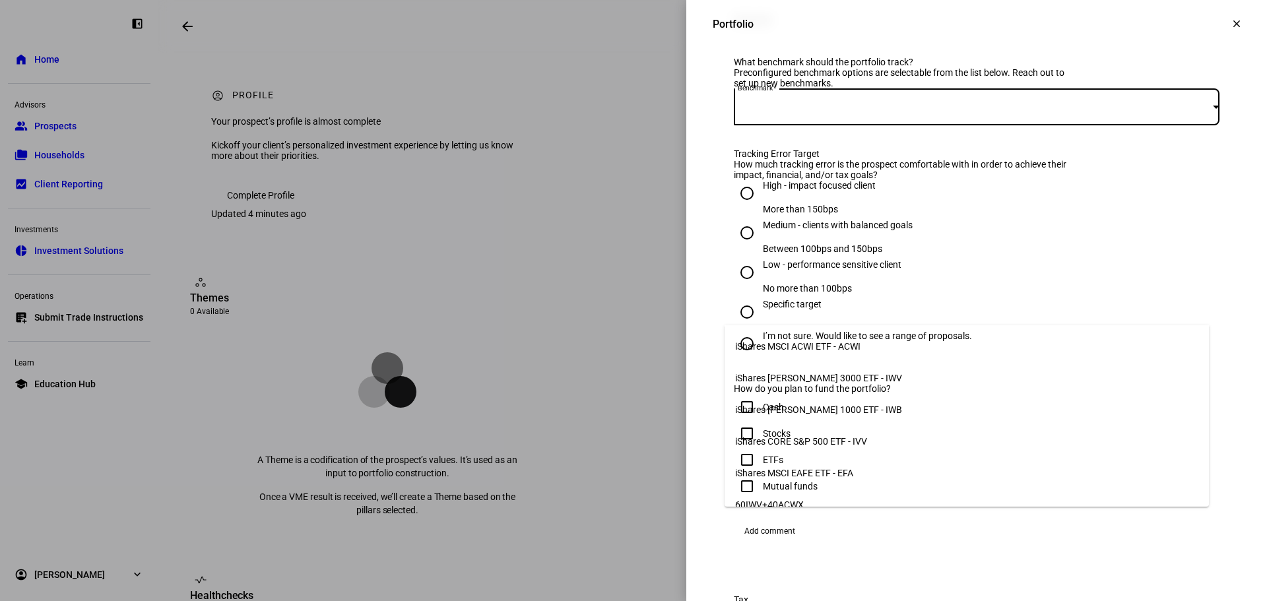
click at [867, 409] on mat-option "iShares Russell 1000 ETF - IWB" at bounding box center [966, 410] width 484 height 32
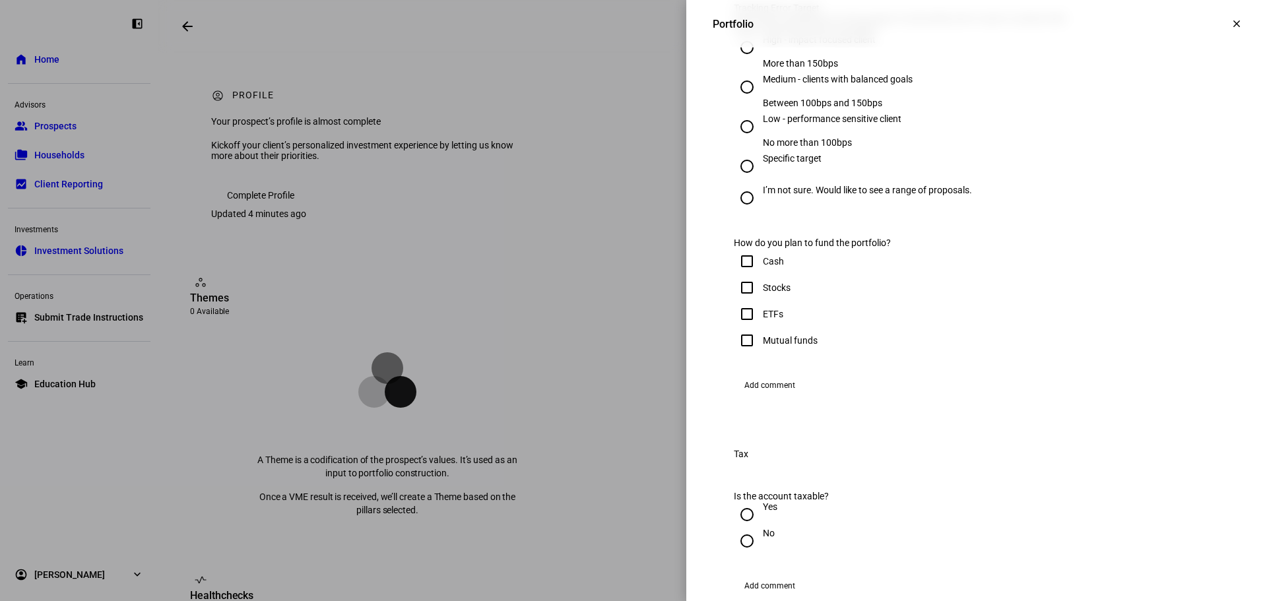
scroll to position [923, 0]
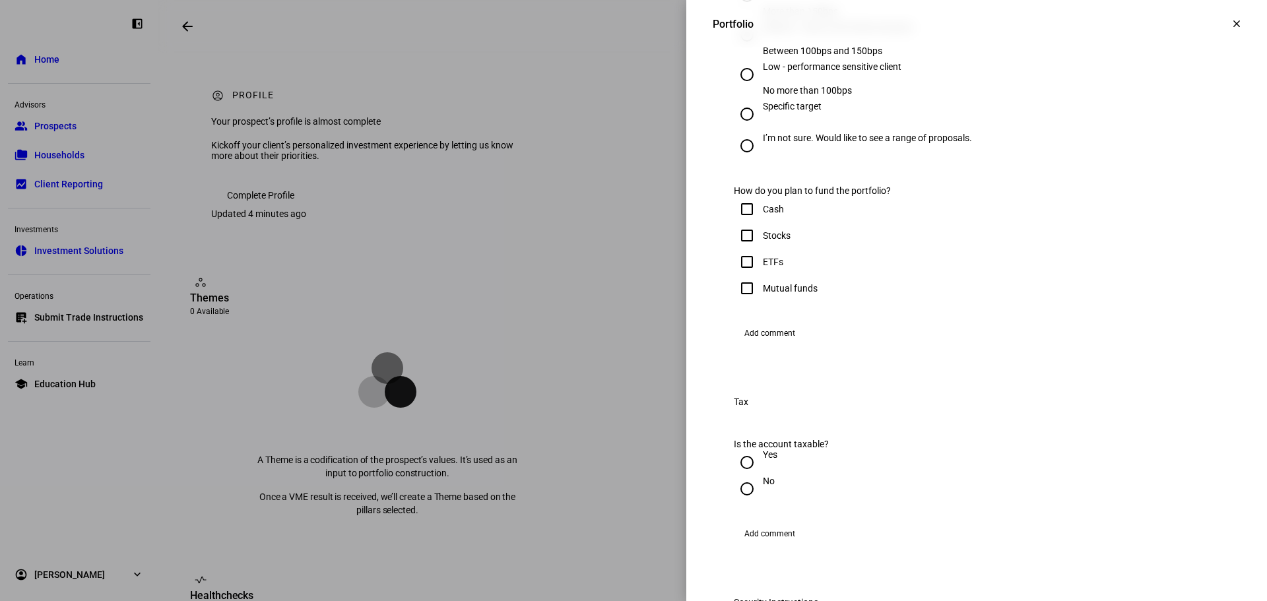
click at [775, 143] on div "I’m not sure. Would like to see a range of proposals." at bounding box center [867, 138] width 209 height 11
click at [760, 159] on input "I’m not sure. Would like to see a range of proposals." at bounding box center [747, 146] width 26 height 26
radio input "true"
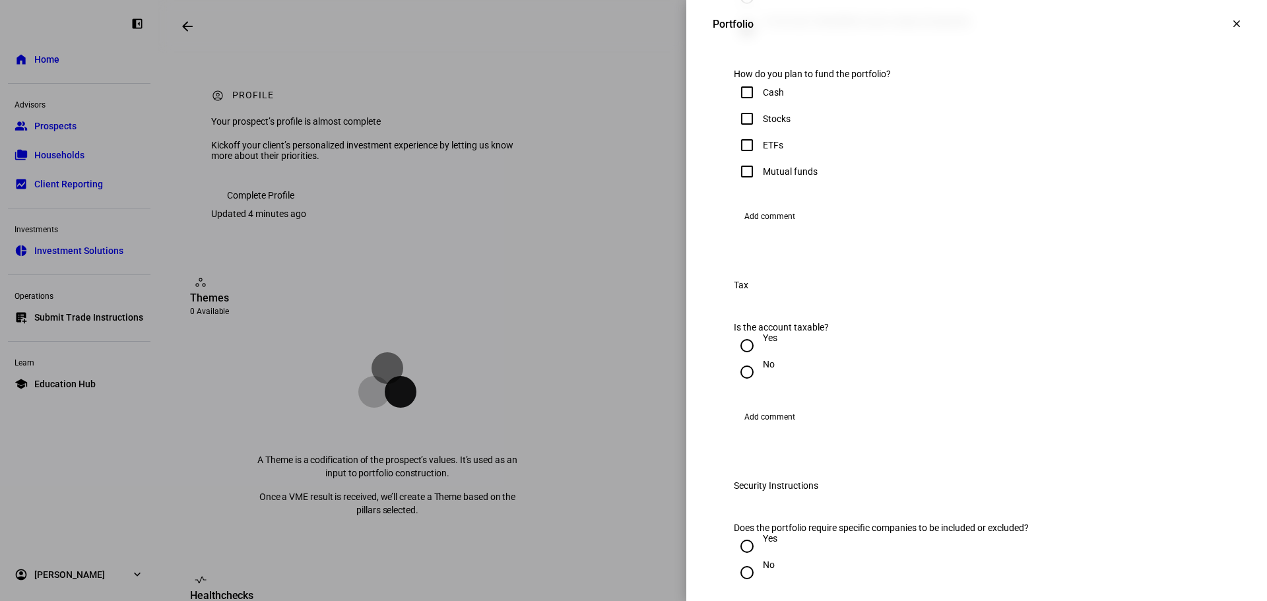
scroll to position [1055, 0]
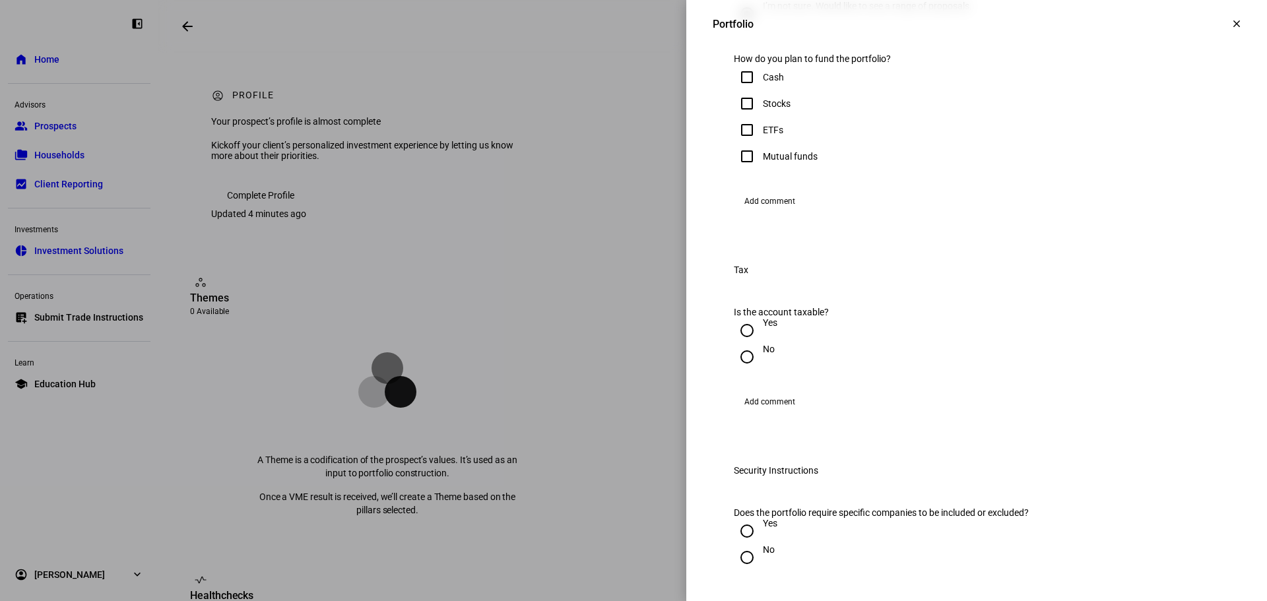
click at [769, 109] on div "Stocks" at bounding box center [777, 103] width 28 height 11
click at [760, 117] on input "Stocks" at bounding box center [747, 103] width 26 height 26
checkbox input "true"
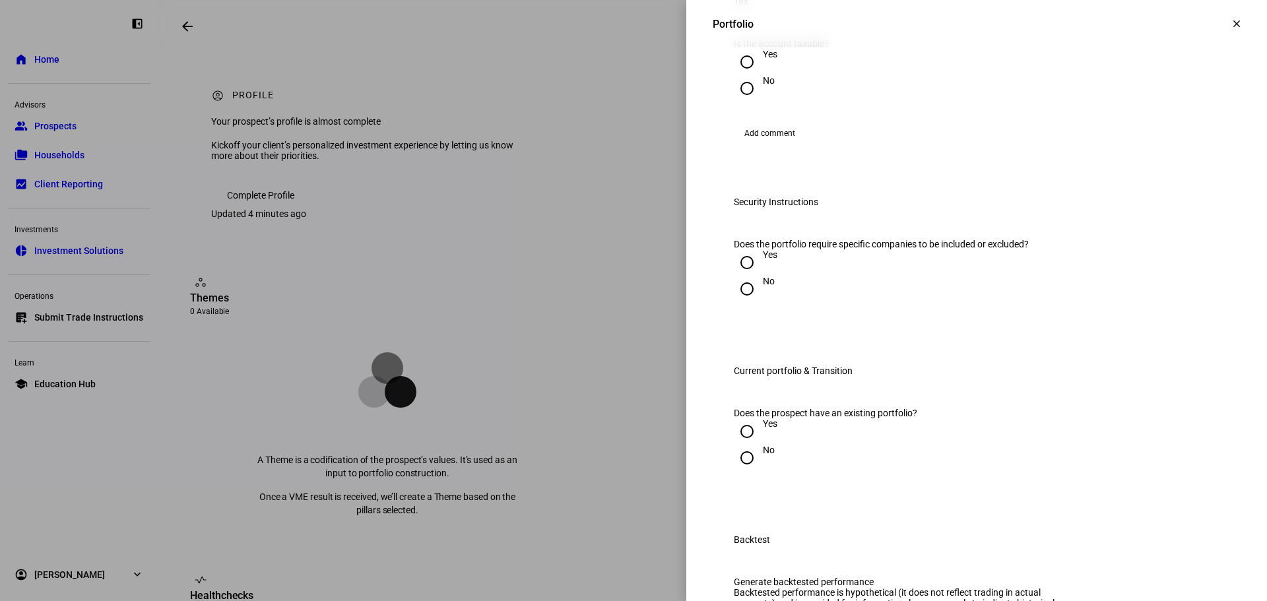
scroll to position [1385, 0]
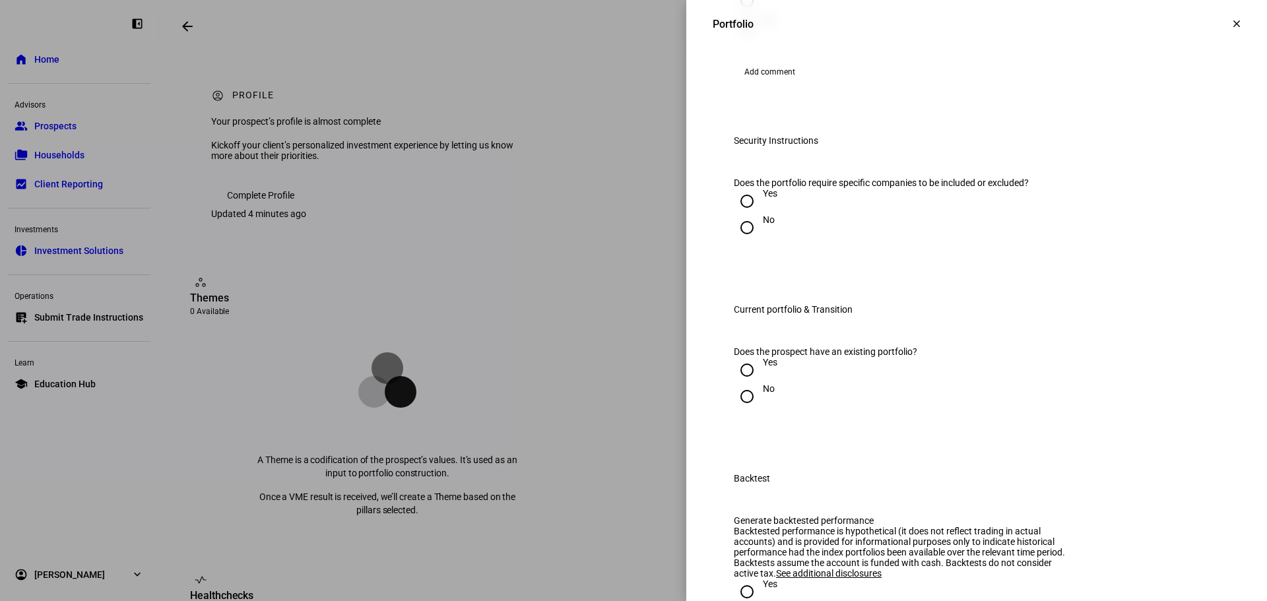
click at [751, 16] on div at bounding box center [747, 1] width 32 height 32
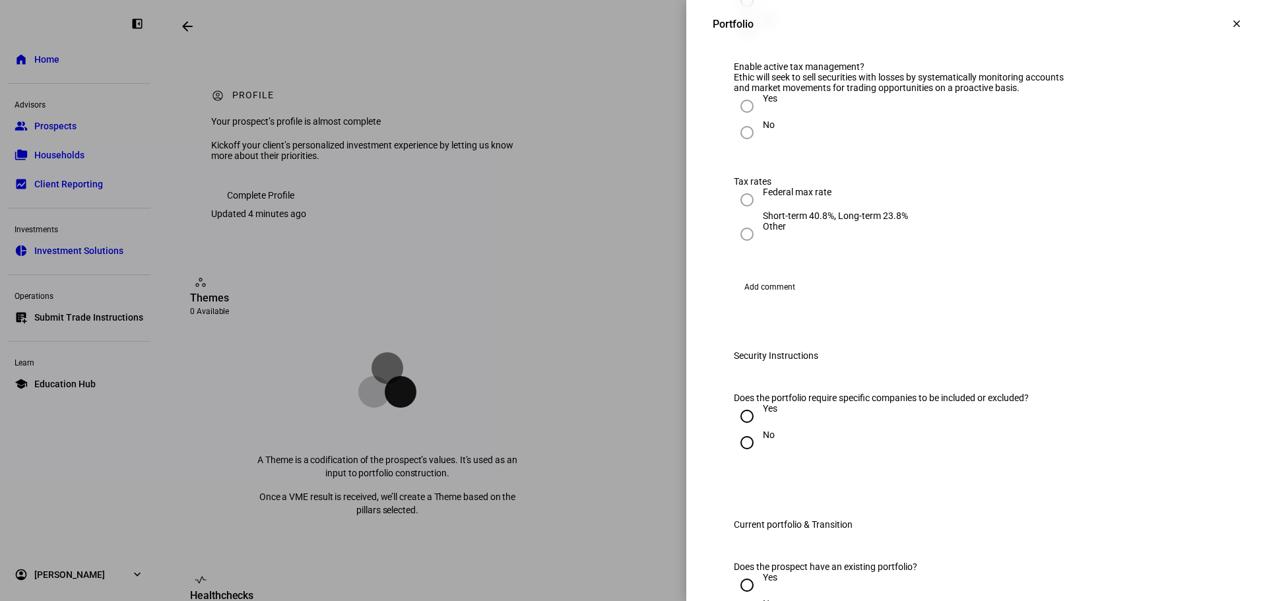
radio input "true"
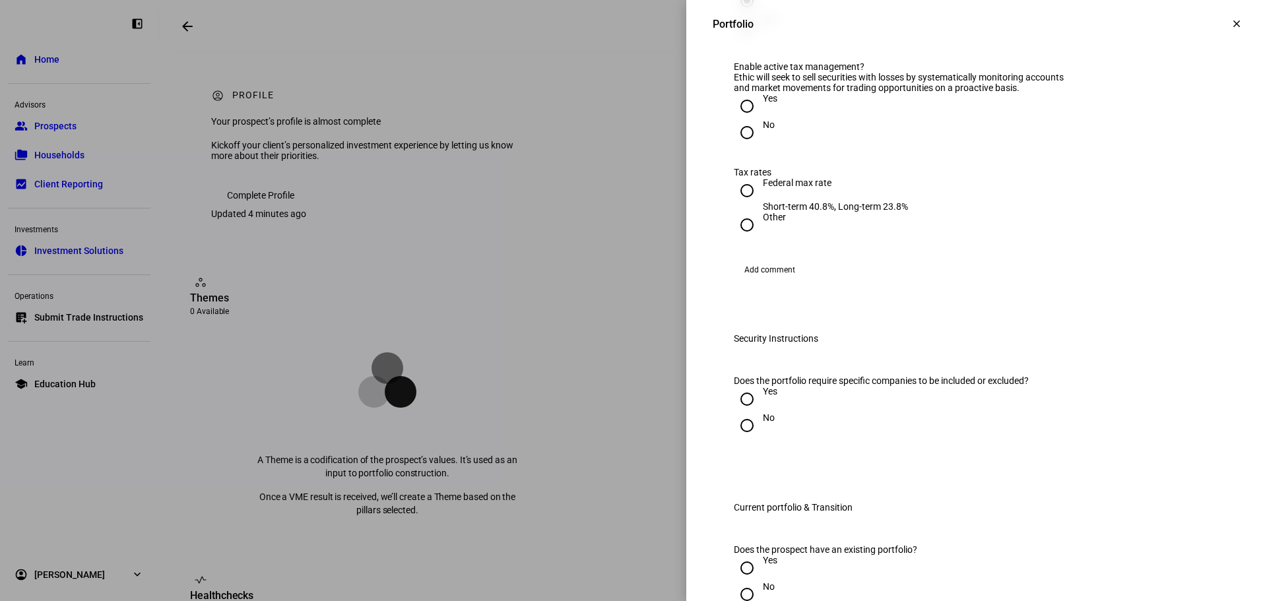
click at [741, 119] on input "Yes" at bounding box center [747, 106] width 26 height 26
radio input "true"
click at [772, 188] on div "Federal max rate" at bounding box center [835, 182] width 145 height 11
click at [760, 204] on input "Federal max rate Short-term 40.8%, Long-term 23.8%" at bounding box center [747, 190] width 26 height 26
radio input "true"
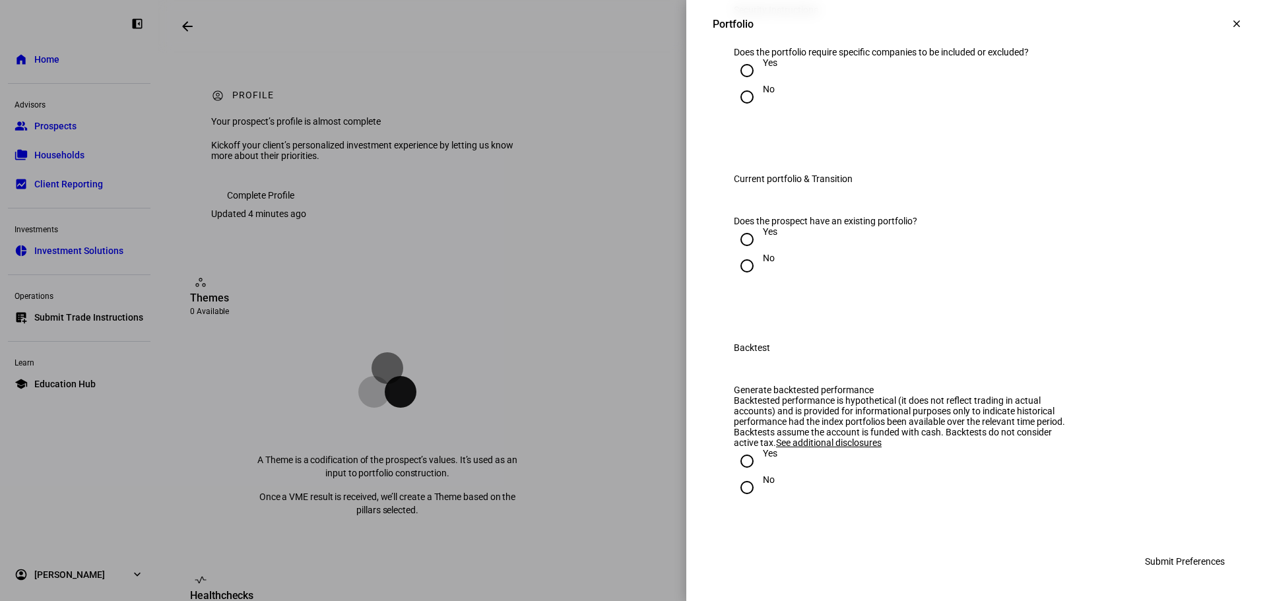
scroll to position [1781, 0]
click at [749, 113] on div at bounding box center [747, 97] width 32 height 32
radio input "true"
click at [743, 253] on input "Yes" at bounding box center [747, 239] width 26 height 26
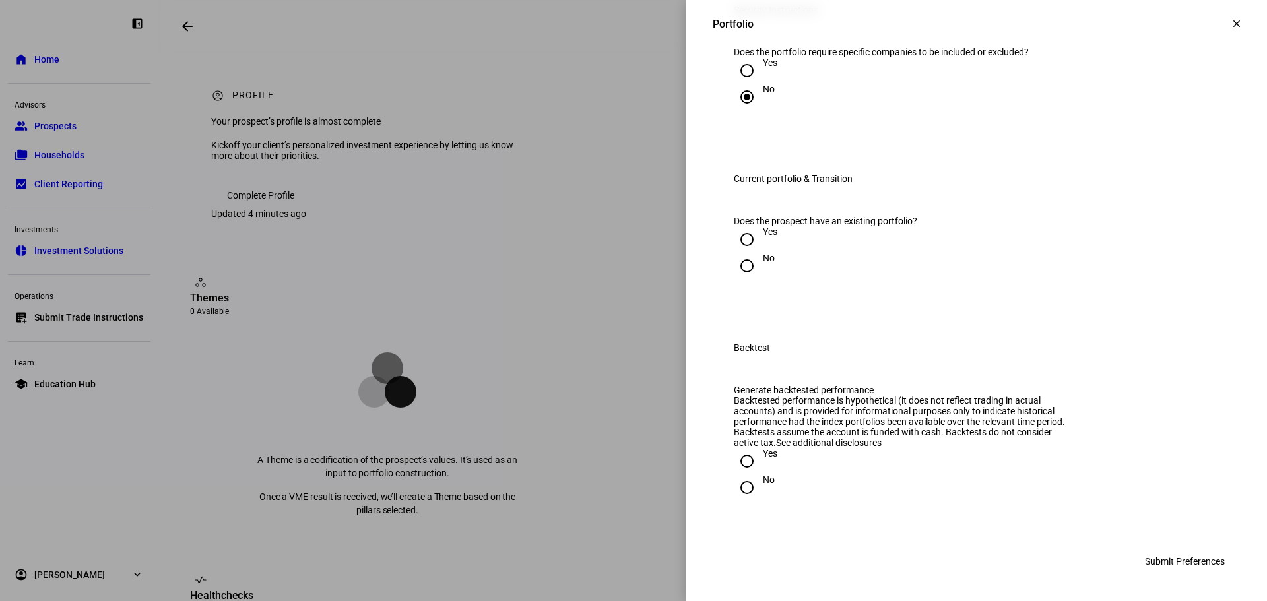
radio input "true"
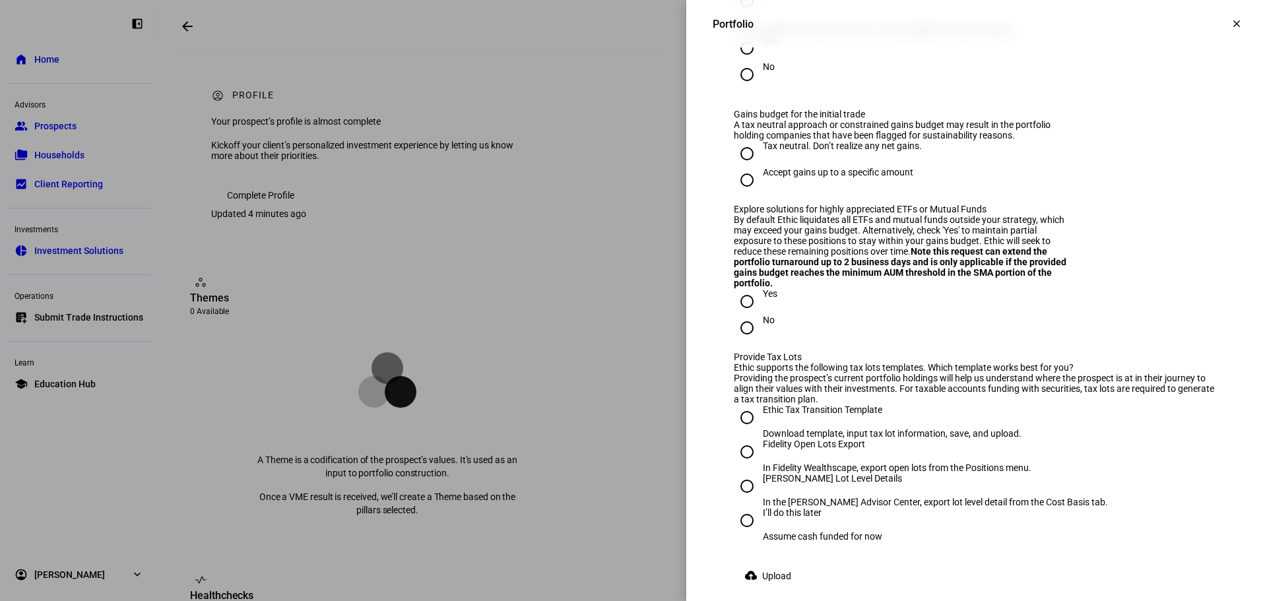
click at [748, 64] on div at bounding box center [747, 48] width 32 height 32
radio input "true"
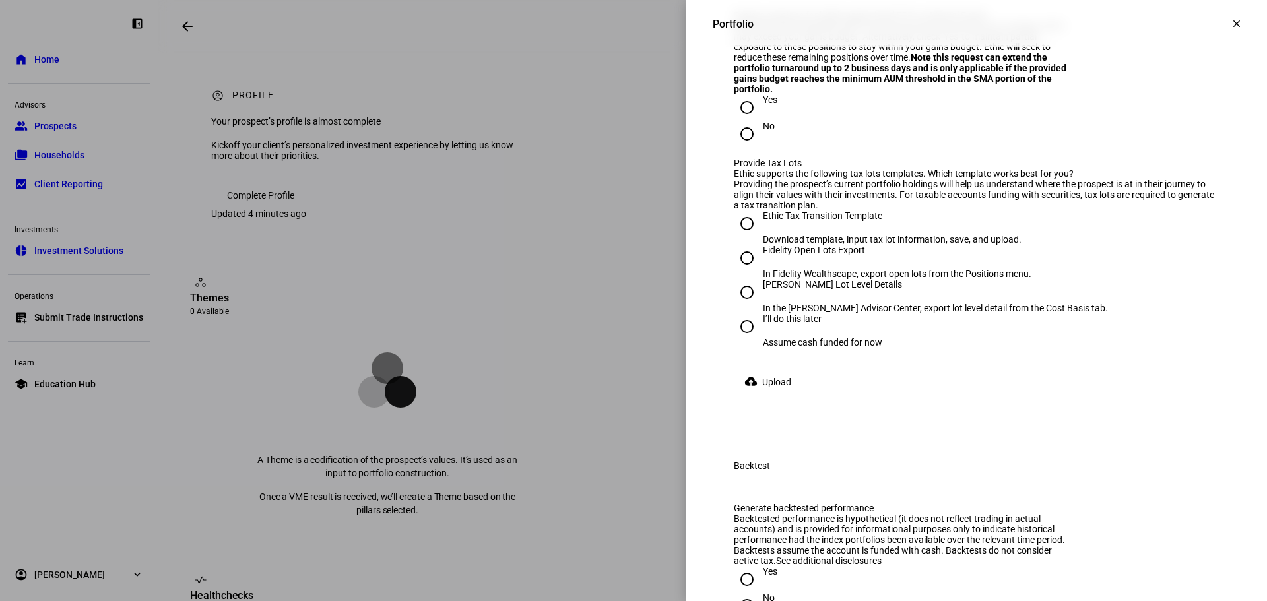
scroll to position [2177, 0]
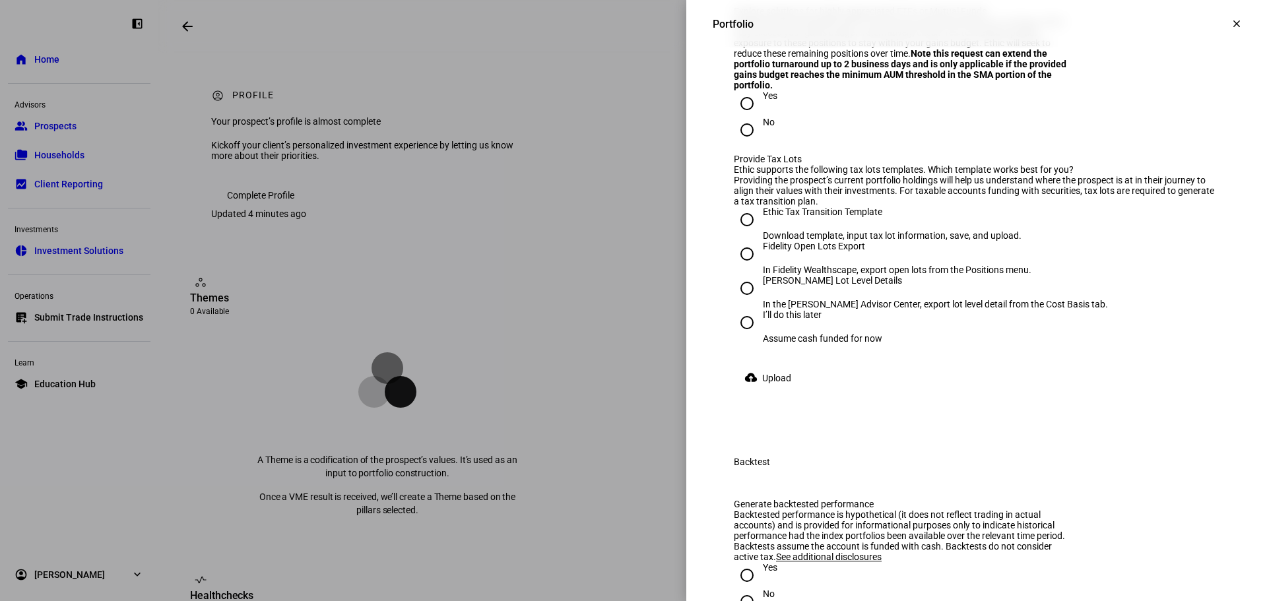
radio input "true"
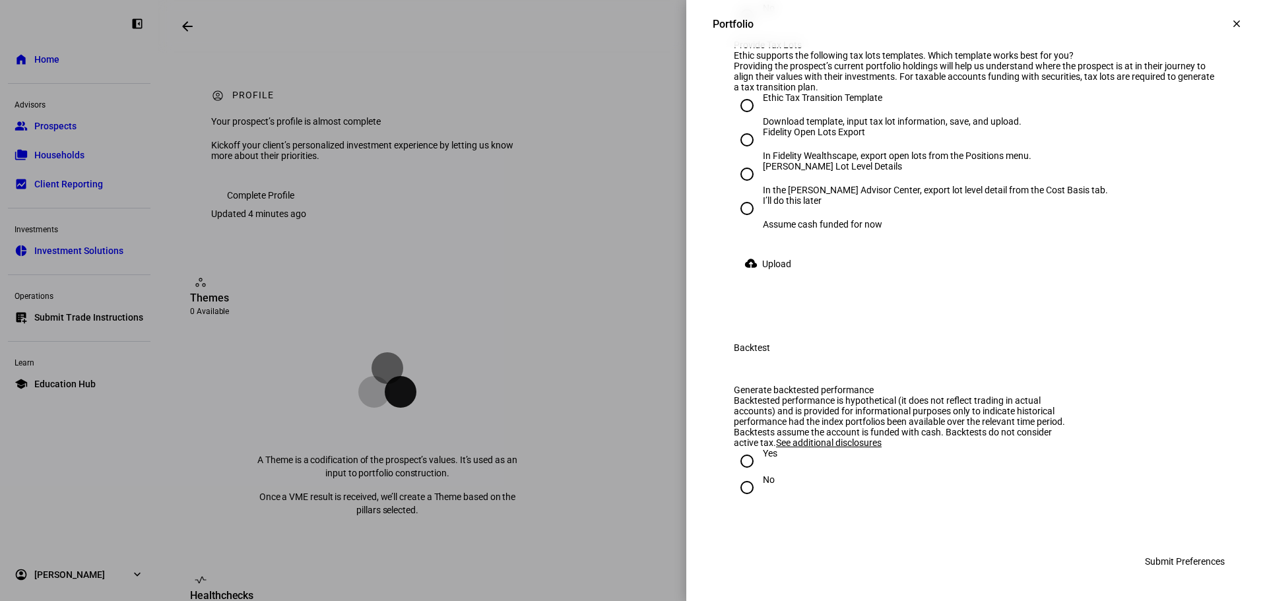
scroll to position [2309, 0]
click at [743, 29] on input "No" at bounding box center [747, 16] width 26 height 26
radio input "true"
click at [772, 206] on div "I’ll do this later" at bounding box center [822, 200] width 119 height 11
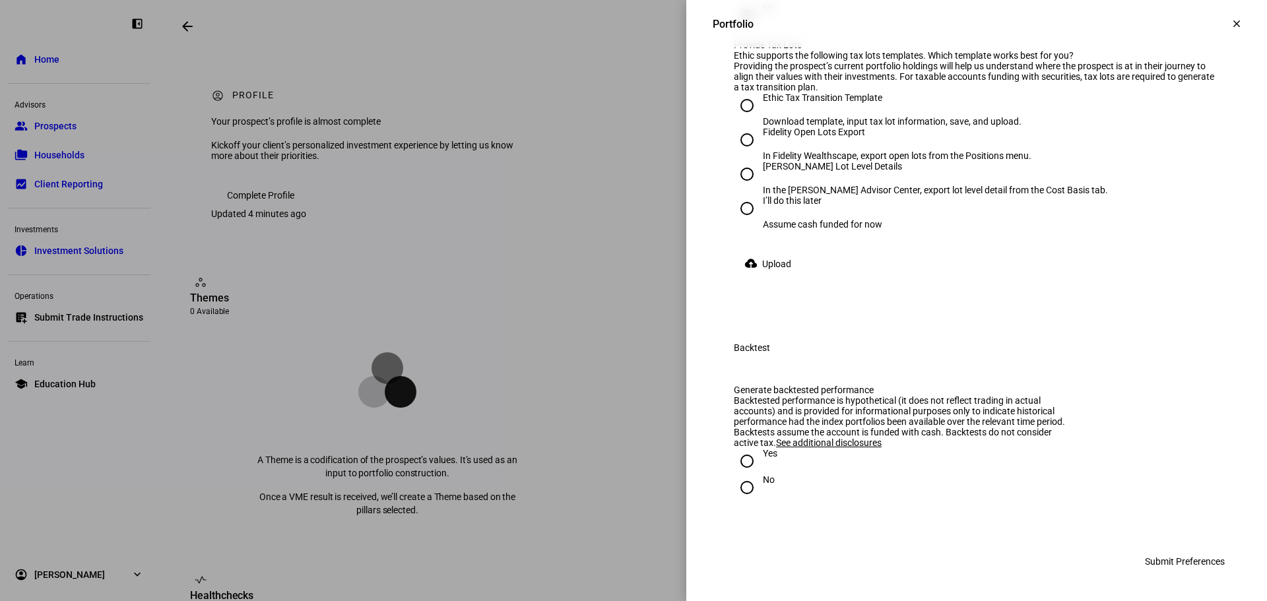
click at [760, 222] on input "I’ll do this later Assume cash funded for now" at bounding box center [747, 208] width 26 height 26
radio input "true"
click at [750, 462] on div at bounding box center [747, 461] width 32 height 32
radio input "true"
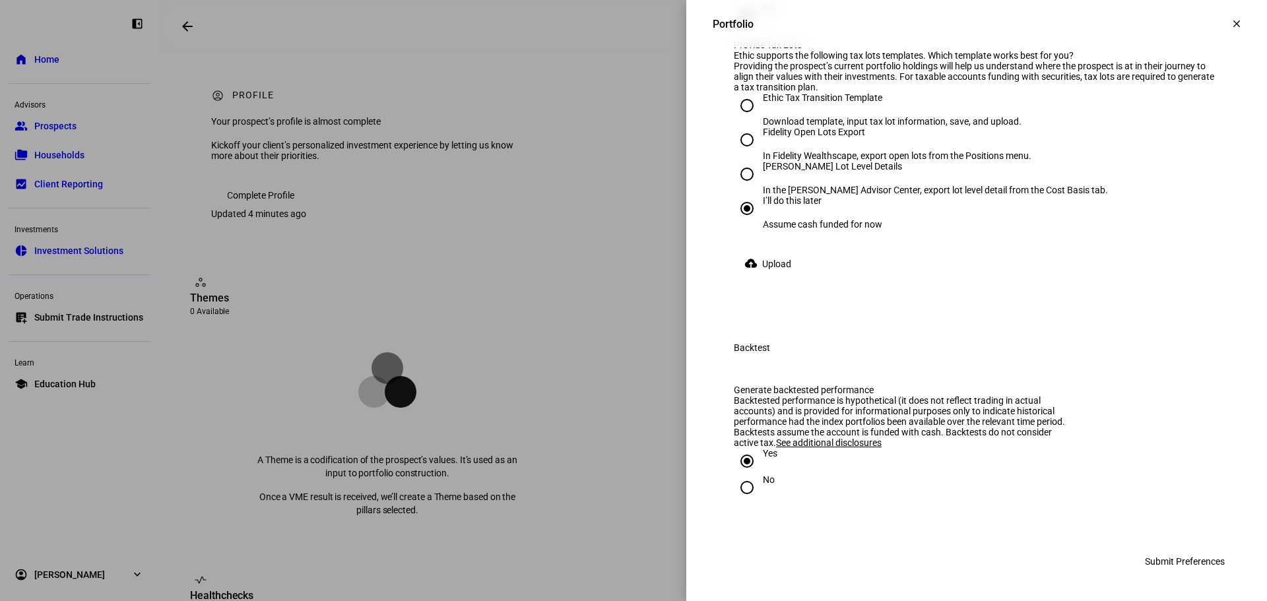
click at [1191, 557] on span "Submit Preferences" at bounding box center [1184, 561] width 80 height 26
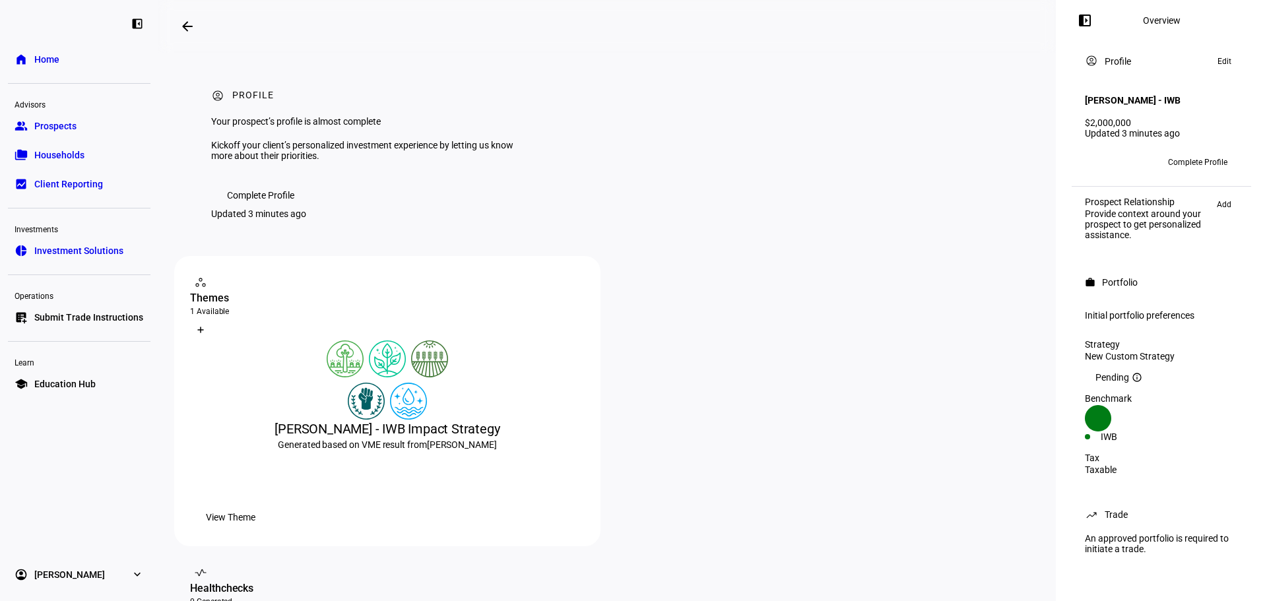
click at [30, 129] on link "group Prospects" at bounding box center [79, 126] width 142 height 26
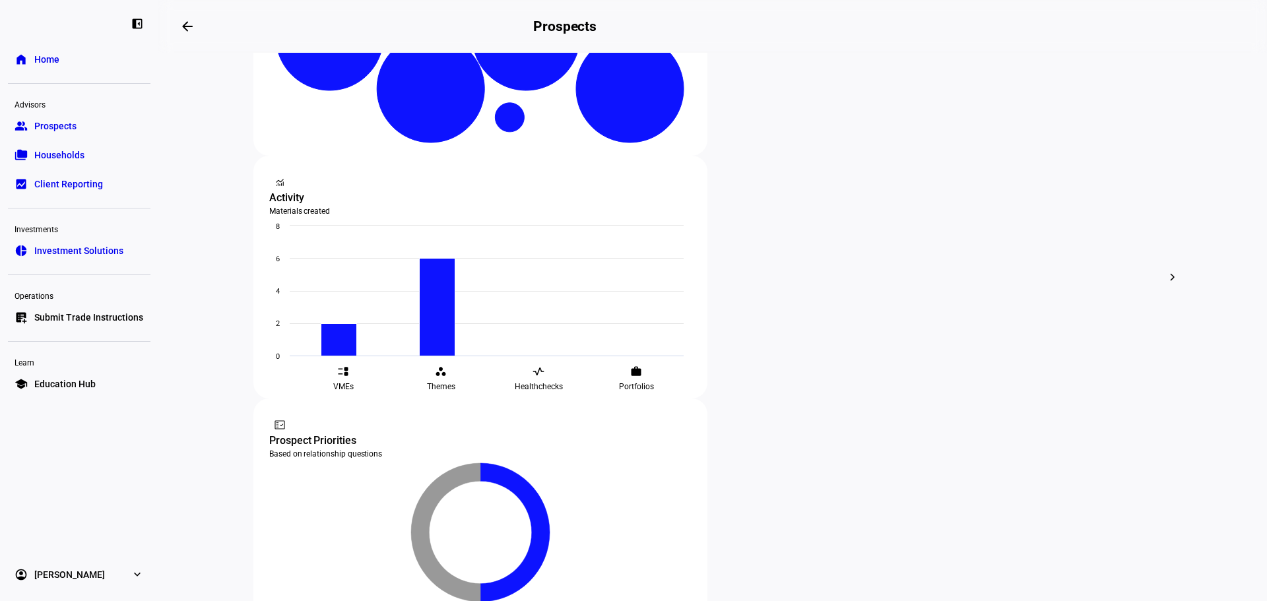
scroll to position [332, 0]
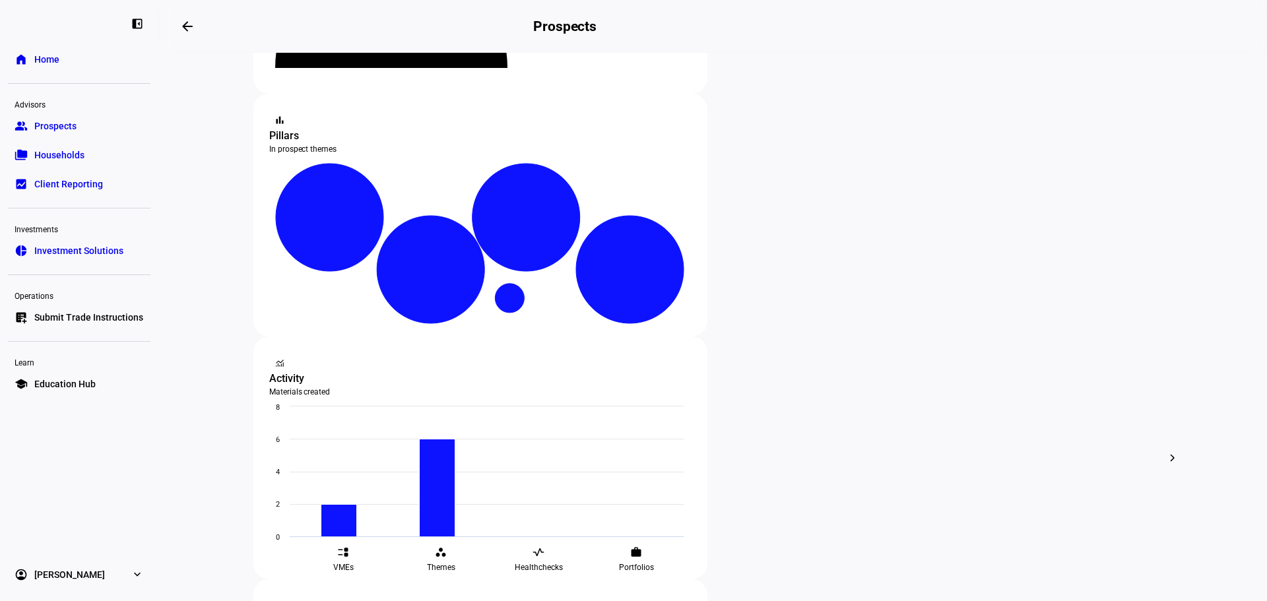
scroll to position [201, 0]
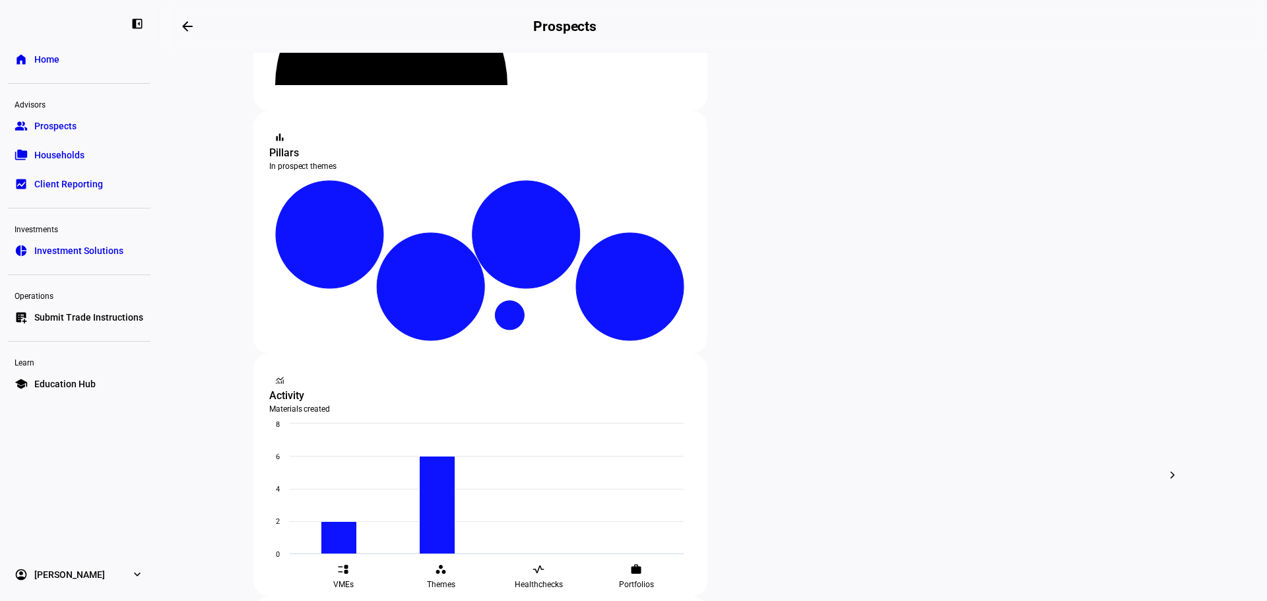
click at [791, 344] on span "Archive" at bounding box center [806, 349] width 30 height 11
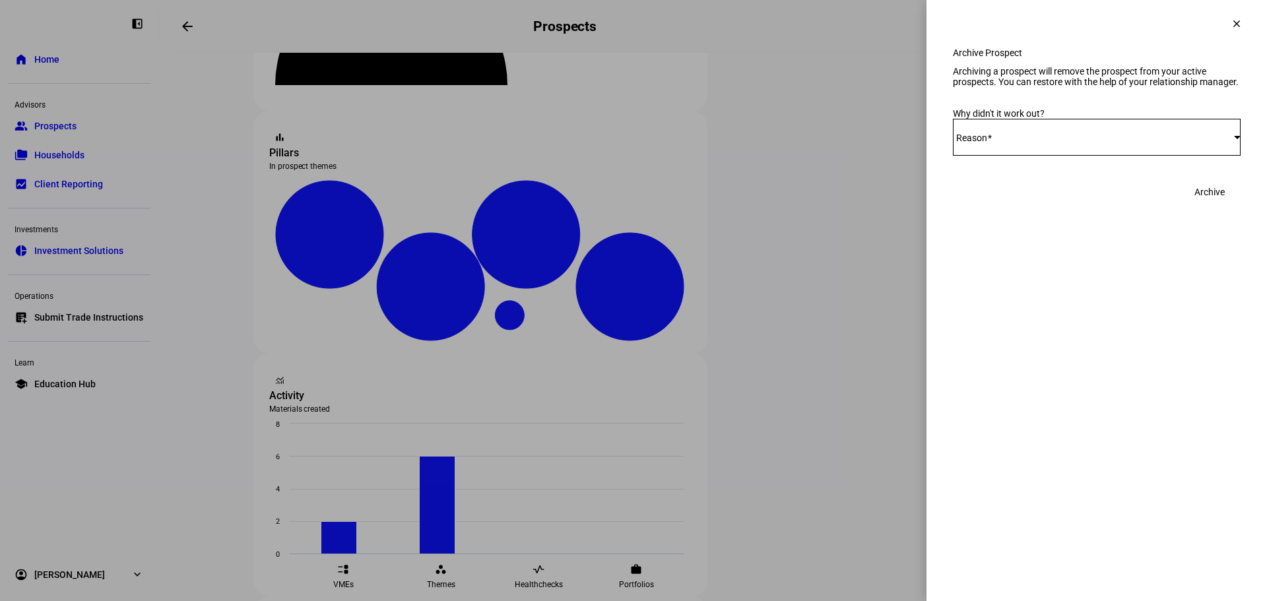
click at [1129, 142] on div "Select Reason" at bounding box center [1093, 137] width 281 height 11
click at [1073, 307] on mat-option "Other" at bounding box center [1097, 315] width 288 height 32
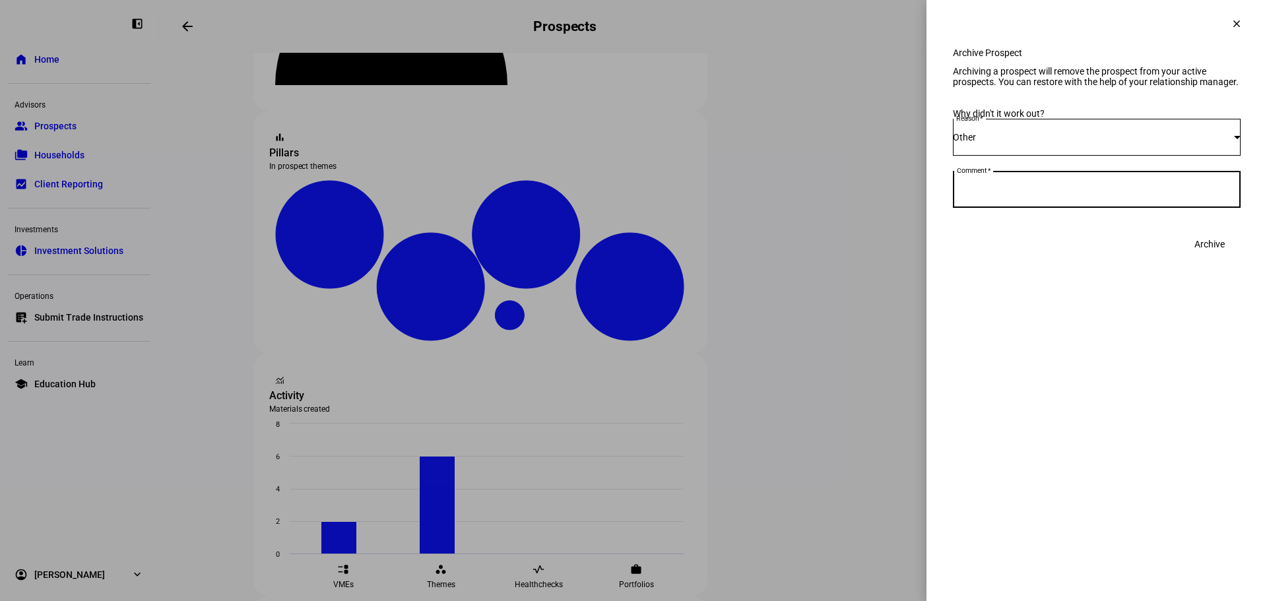
click at [1021, 197] on textarea "Comment" at bounding box center [1097, 189] width 288 height 16
click at [1237, 23] on mat-icon "clear" at bounding box center [1236, 24] width 12 height 12
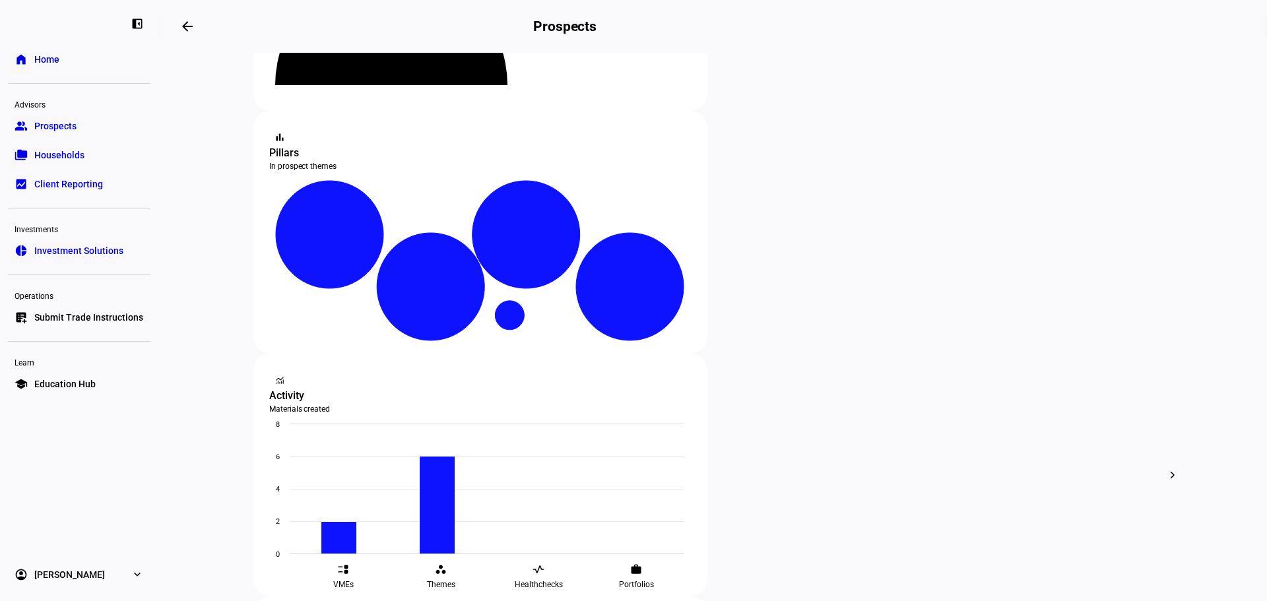
click at [806, 315] on div "edit Edit" at bounding box center [796, 314] width 58 height 18
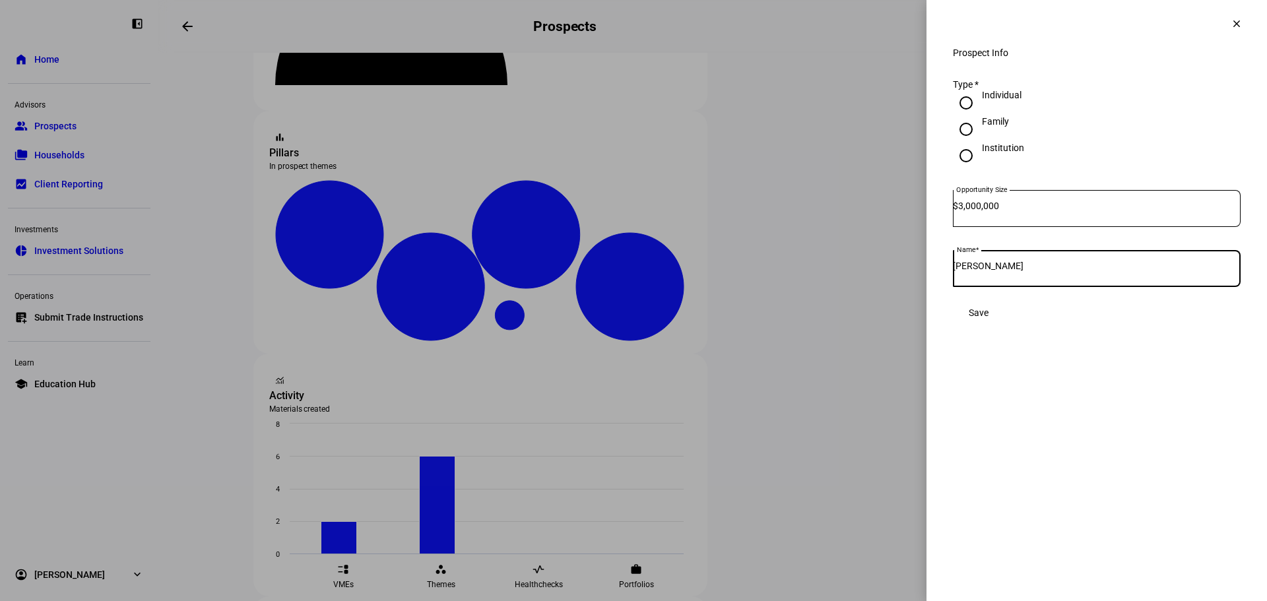
click at [1046, 271] on input "[PERSON_NAME]" at bounding box center [1097, 266] width 288 height 11
type input "[PERSON_NAME] TEST"
click at [1004, 326] on span at bounding box center [978, 312] width 51 height 26
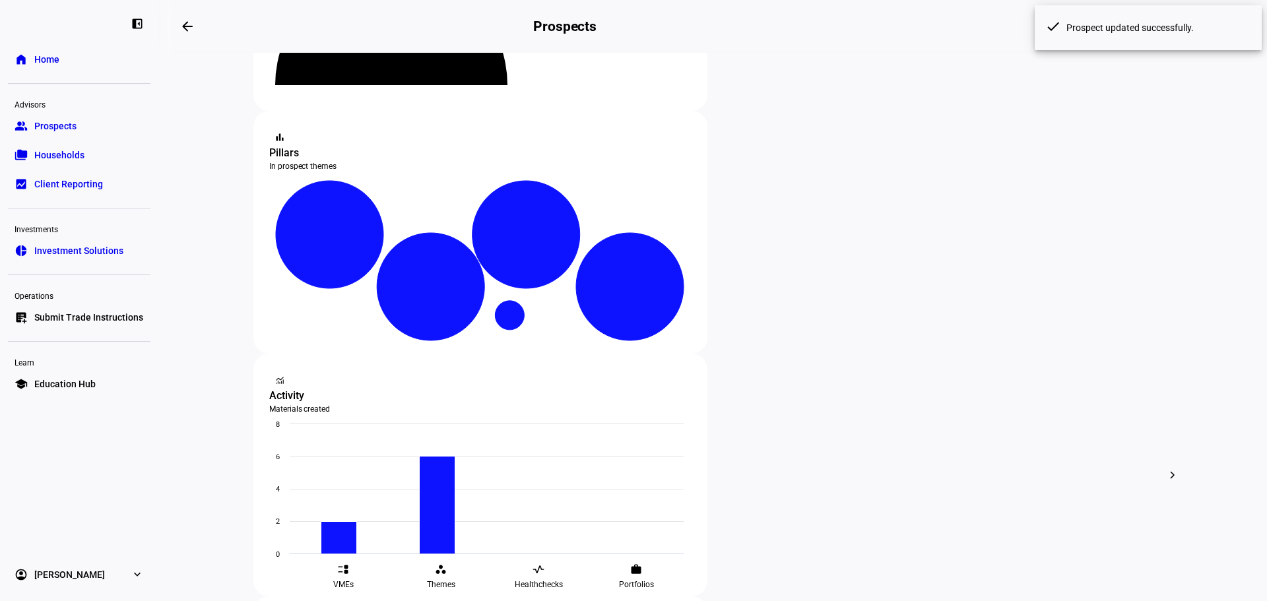
click at [819, 344] on span "Archive" at bounding box center [806, 349] width 30 height 11
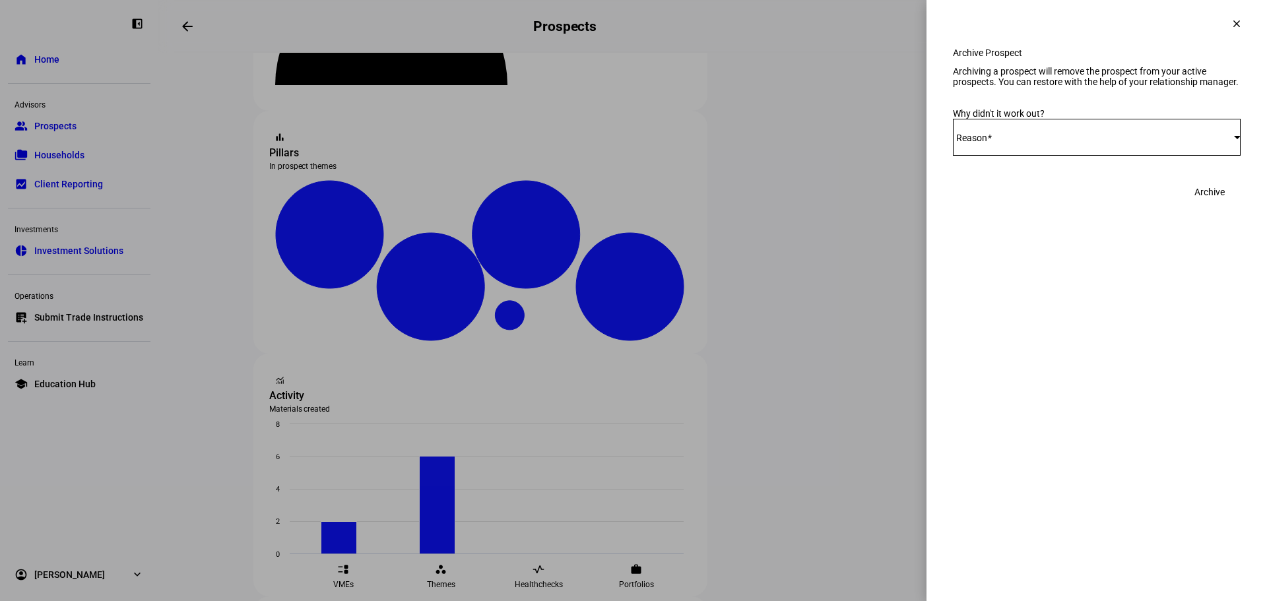
click at [991, 143] on span at bounding box center [989, 138] width 5 height 11
click at [1001, 306] on mat-option "Other" at bounding box center [1097, 315] width 288 height 32
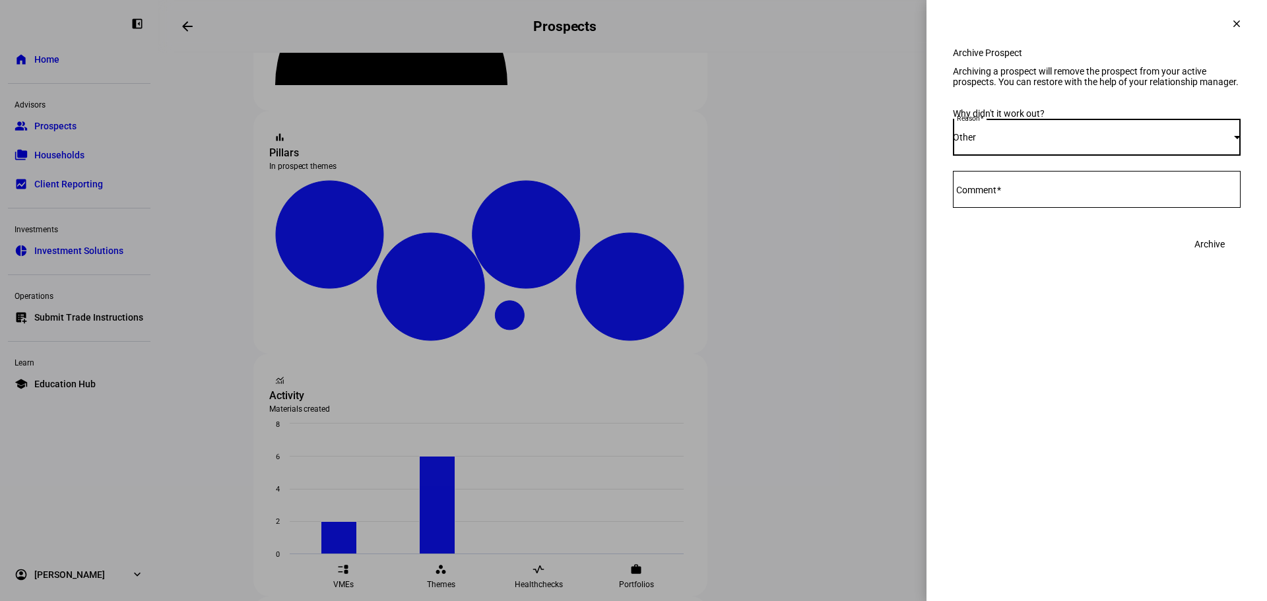
click at [987, 195] on mat-label "Comment" at bounding box center [976, 190] width 40 height 11
click at [987, 197] on textarea "Comment" at bounding box center [1097, 189] width 288 height 16
type textarea "test prospect"
click at [1211, 257] on span "Archive" at bounding box center [1209, 244] width 30 height 26
